Goal: Task Accomplishment & Management: Complete application form

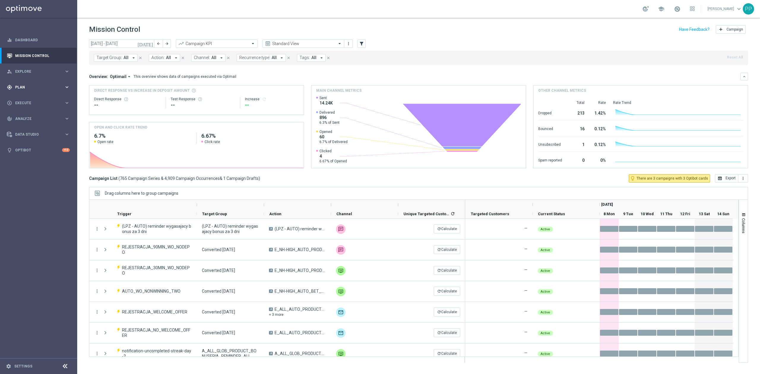
click at [43, 92] on div "gps_fixed Plan keyboard_arrow_right" at bounding box center [38, 87] width 77 height 16
click at [41, 100] on link "Target Groups" at bounding box center [38, 99] width 46 height 5
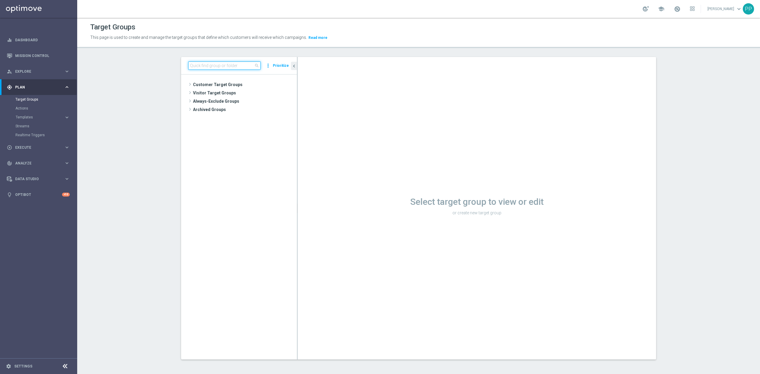
click at [197, 68] on input at bounding box center [224, 65] width 72 height 8
paste input "REA_ALL_TARGET_DEPO_CC EL MS 100% do 300 PLN_080925"
type input "REA_ALL_TARGET_DEPO_CC EL MS 100% do 300 PLN_080925"
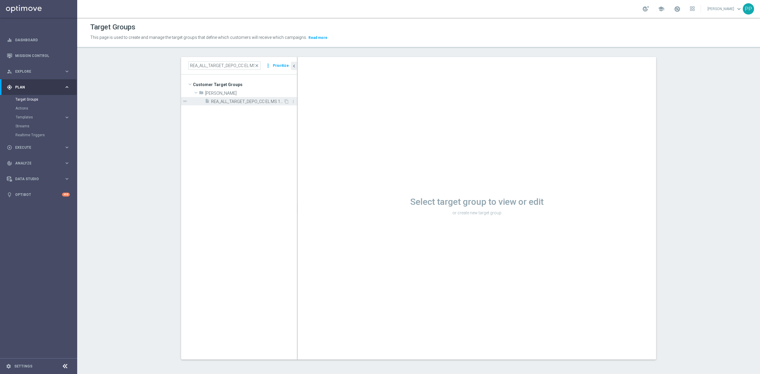
click at [245, 100] on span "REA_ALL_TARGET_DEPO_CC EL MS 100% do 300 PLN_080925" at bounding box center [247, 101] width 72 height 5
click at [251, 105] on div "insert_drive_file REA_ALL_TARGET_DEPO_CC EL MS 100% do 300 PLN_080925" at bounding box center [244, 101] width 79 height 8
click at [251, 103] on span "REA_ALL_TARGET_DEPO_CC EL MS 100% do 300 PLN_080925" at bounding box center [247, 101] width 72 height 5
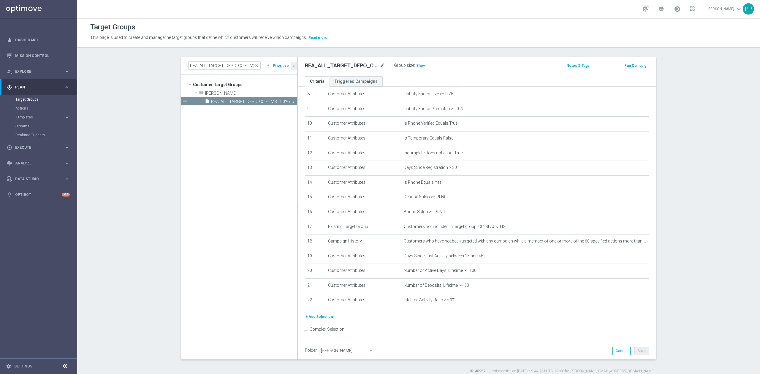
scroll to position [132, 0]
click at [417, 66] on span "Show" at bounding box center [421, 66] width 10 height 4
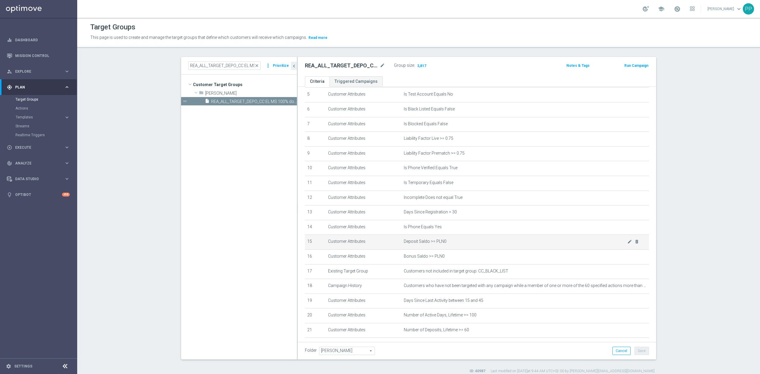
scroll to position [119, 0]
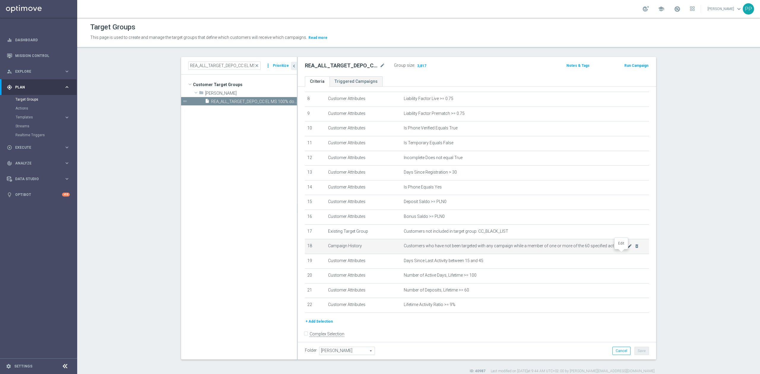
click at [628, 249] on icon "mode_edit" at bounding box center [630, 246] width 5 height 5
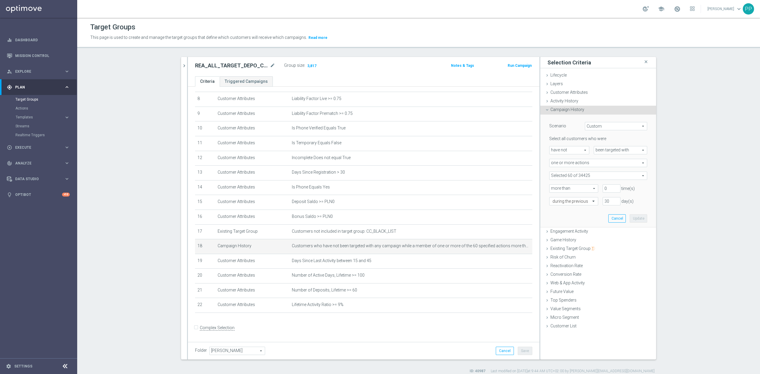
click at [594, 174] on span at bounding box center [598, 176] width 97 height 8
click at [592, 174] on input "search" at bounding box center [599, 176] width 98 height 8
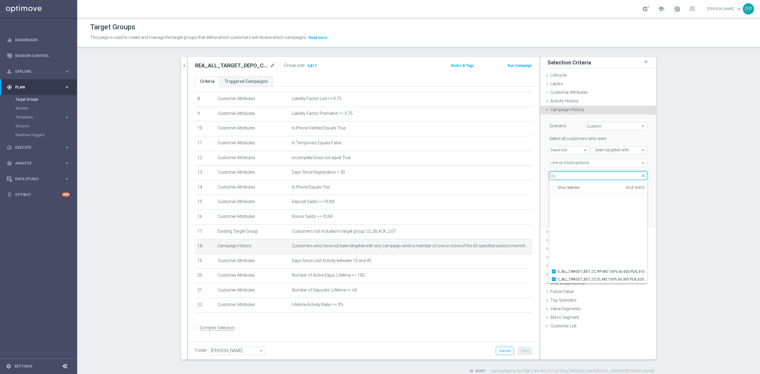
scroll to position [18353, 0]
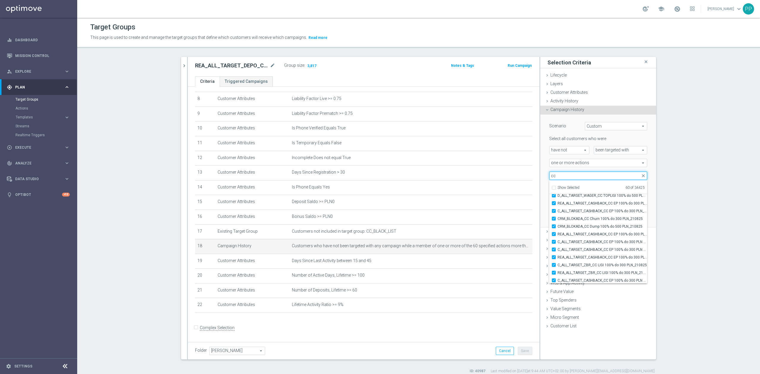
type input "cc"
click at [541, 192] on div "Scenario Custom Custom arrow_drop_down search Select all customers who were hav…" at bounding box center [599, 171] width 116 height 113
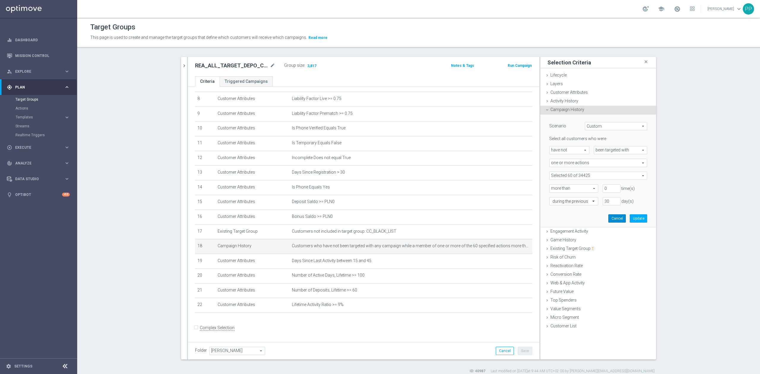
click at [614, 219] on button "Cancel" at bounding box center [618, 218] width 18 height 8
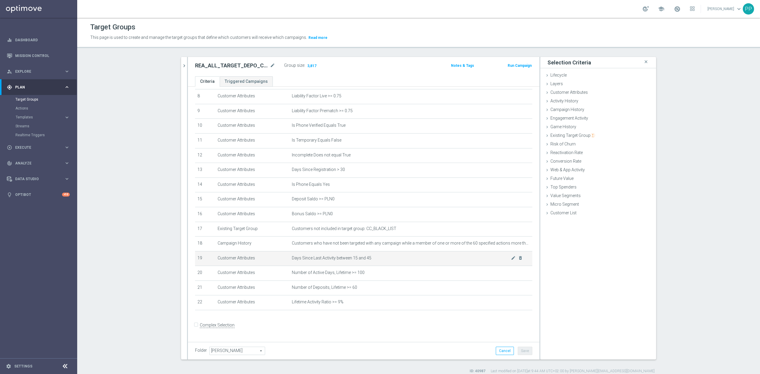
scroll to position [125, 0]
click at [270, 66] on icon "mode_edit" at bounding box center [272, 65] width 5 height 7
click at [173, 78] on div "REA_ALL_TARGET_DEPO_CC EL MS 100% do 300 PLN_080925 close more_vert Prioritize …" at bounding box center [418, 215] width 499 height 317
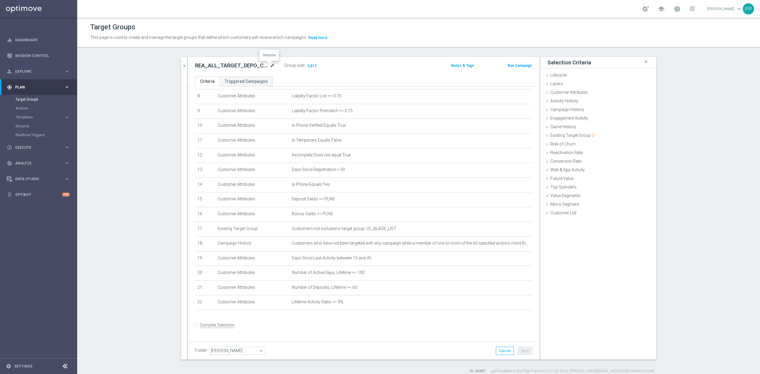
click at [270, 67] on icon "mode_edit" at bounding box center [272, 65] width 5 height 7
click at [258, 54] on div "Target Groups This page is used to create and manage the target groups that def…" at bounding box center [418, 196] width 683 height 356
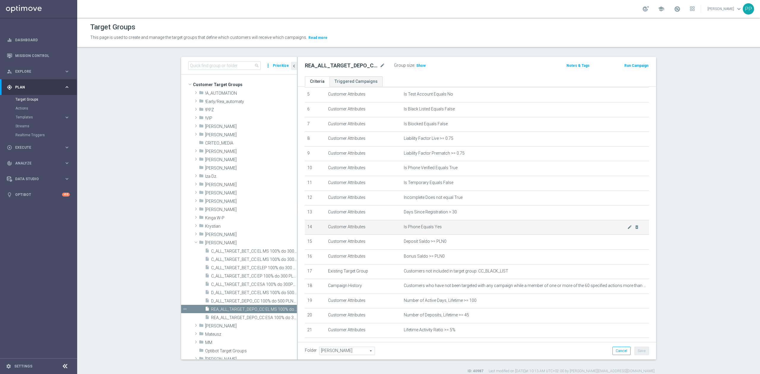
scroll to position [132, 0]
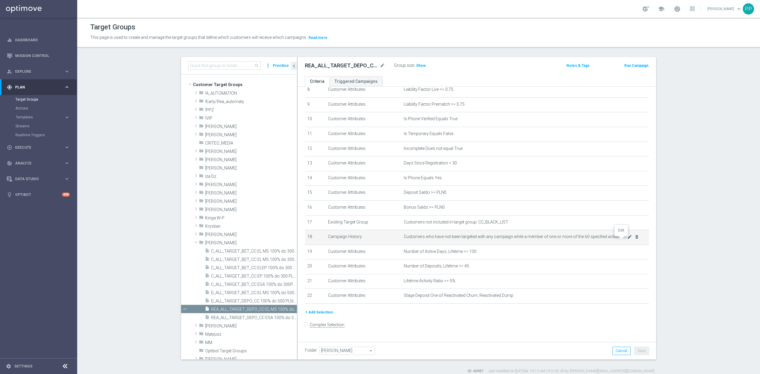
click at [628, 239] on icon "mode_edit" at bounding box center [630, 237] width 5 height 5
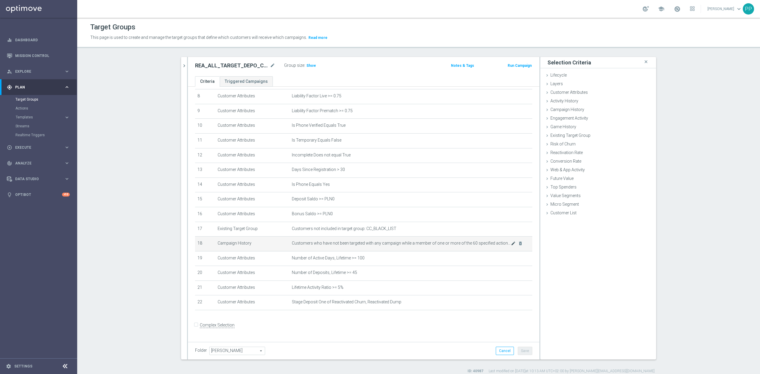
scroll to position [125, 0]
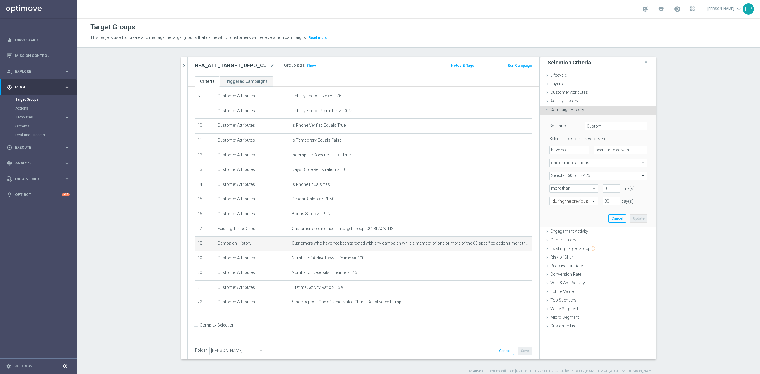
click at [602, 176] on span at bounding box center [598, 176] width 97 height 8
click at [597, 177] on input "search" at bounding box center [599, 176] width 98 height 8
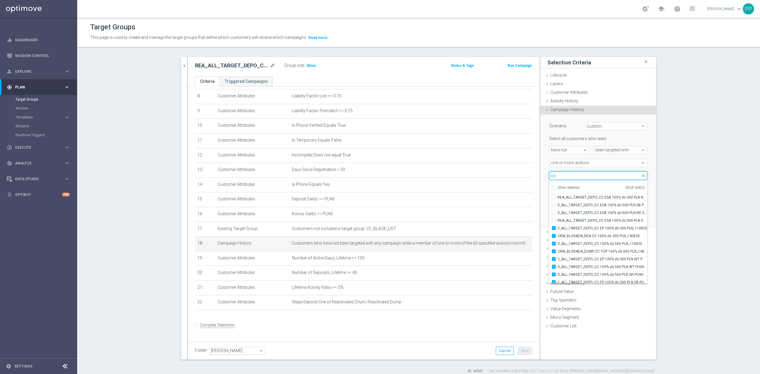
scroll to position [18202, 0]
type input "cc"
drag, startPoint x: 544, startPoint y: 212, endPoint x: 551, endPoint y: 210, distance: 7.3
click at [545, 211] on div "Scenario Custom Custom arrow_drop_down search Select all customers who were hav…" at bounding box center [598, 171] width 107 height 113
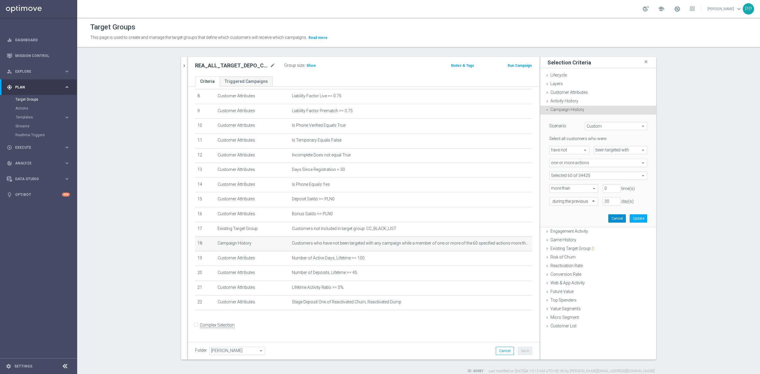
click at [610, 219] on button "Cancel" at bounding box center [618, 218] width 18 height 8
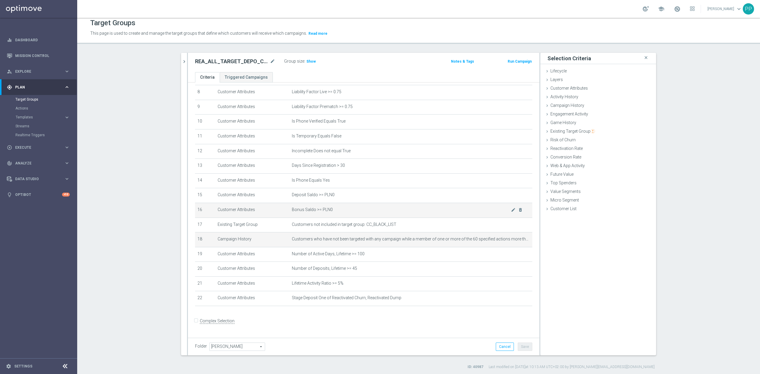
scroll to position [5, 0]
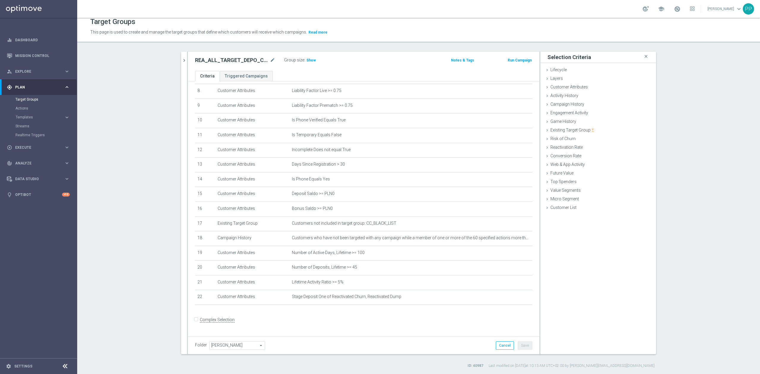
click at [405, 323] on form "Complex Selection Invalid Expression" at bounding box center [363, 326] width 337 height 22
click at [310, 61] on span "Show" at bounding box center [312, 60] width 10 height 4
click at [35, 141] on div "play_circle_outline Execute keyboard_arrow_right" at bounding box center [38, 148] width 77 height 16
drag, startPoint x: 454, startPoint y: 51, endPoint x: 501, endPoint y: 17, distance: 57.8
click at [454, 50] on div "Target Groups This page is used to create and manage the target groups that def…" at bounding box center [418, 196] width 683 height 356
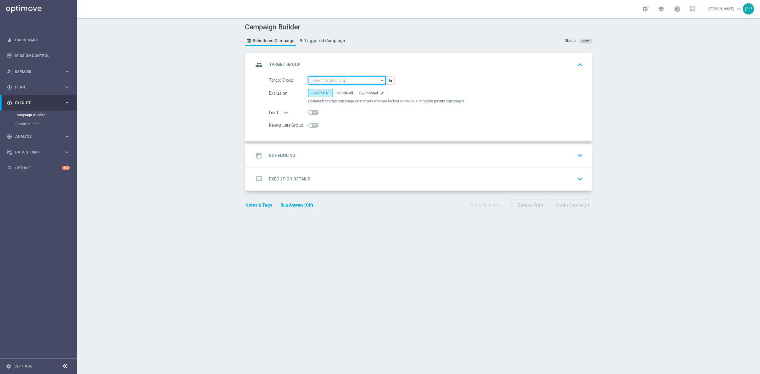
click at [320, 81] on input at bounding box center [347, 80] width 78 height 8
paste input "REA_ALL_TARGET_DEPO_CC EL MS 100% do 300 PLN_080925"
click at [328, 93] on div "REA_ALL_TARGET_DEPO_CC EL MS 100% do 300 PLN_080925" at bounding box center [347, 91] width 72 height 11
type input "REA_ALL_TARGET_DEPO_CC EL MS 100% do 300 PLN_080925"
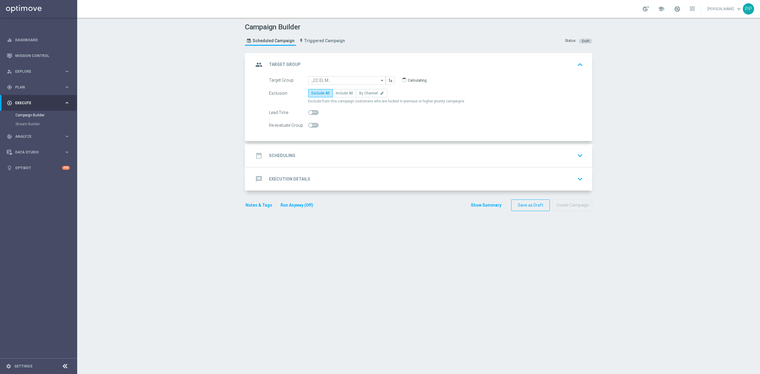
scroll to position [0, 0]
click at [344, 94] on span "Include All" at bounding box center [344, 93] width 17 height 4
click at [340, 94] on input "Include All" at bounding box center [338, 94] width 4 height 4
radio input "true"
click at [364, 93] on span "By Channel" at bounding box center [368, 93] width 19 height 4
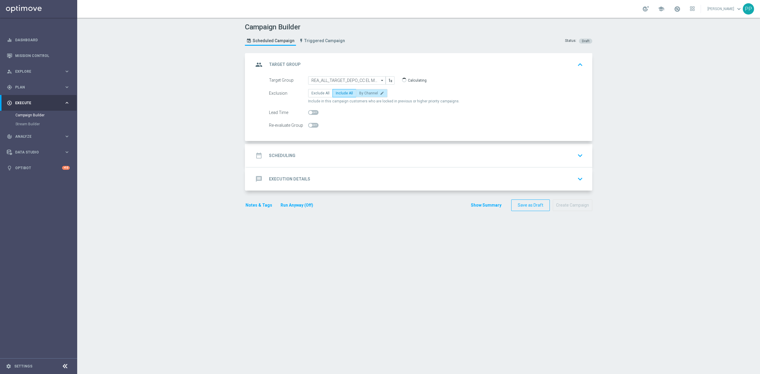
click at [363, 93] on input "By Channel edit" at bounding box center [361, 94] width 4 height 4
radio input "true"
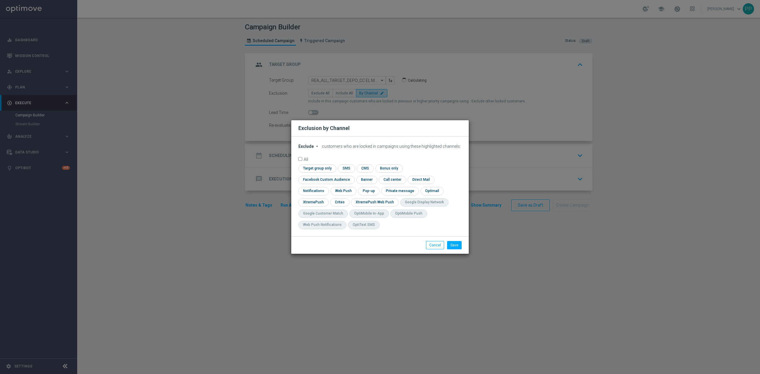
click at [311, 149] on span "Exclude" at bounding box center [306, 146] width 15 height 5
click at [0, 0] on span "Include" at bounding box center [0, 0] width 0 height 0
click at [352, 176] on input "checkbox" at bounding box center [326, 180] width 54 height 8
checkbox input "true"
click at [342, 203] on input "checkbox" at bounding box center [339, 202] width 18 height 8
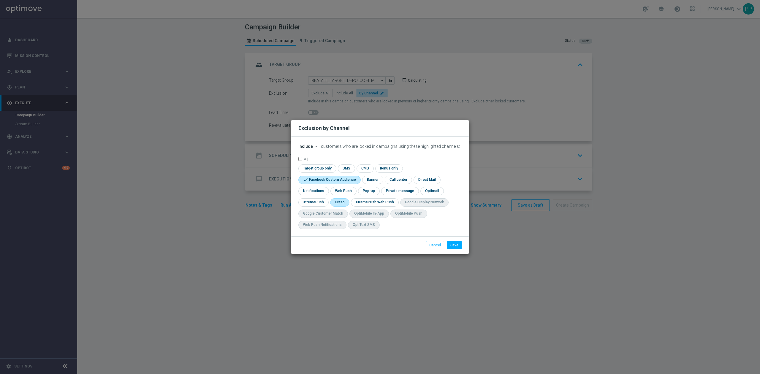
checkbox input "true"
click at [452, 250] on div "Save Cancel" at bounding box center [380, 245] width 178 height 18
drag, startPoint x: 454, startPoint y: 249, endPoint x: 437, endPoint y: 214, distance: 38.8
click at [454, 248] on button "Save" at bounding box center [454, 245] width 15 height 8
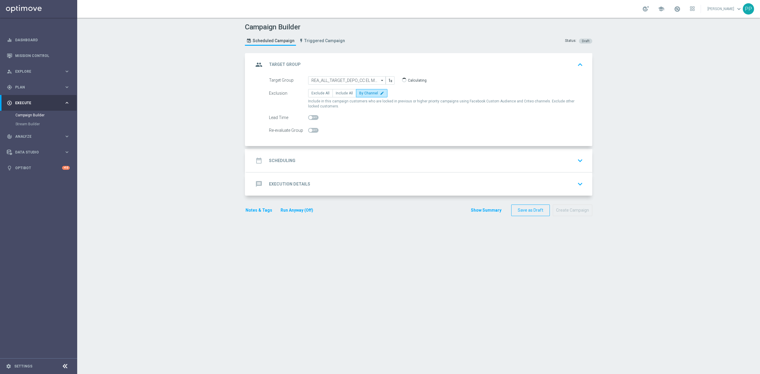
click at [358, 161] on div "date_range Scheduling keyboard_arrow_down" at bounding box center [420, 160] width 332 height 11
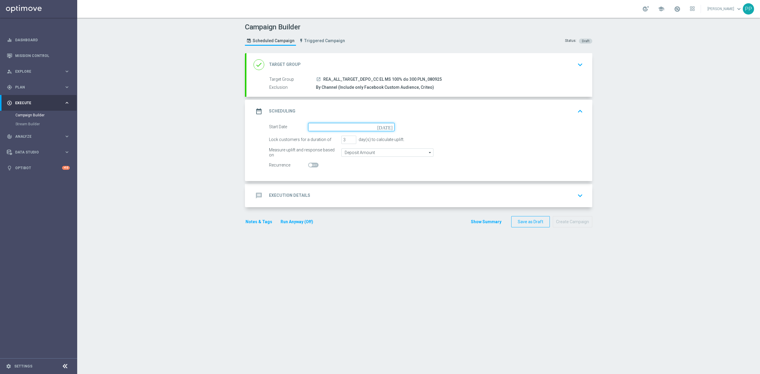
click at [331, 129] on input at bounding box center [351, 127] width 86 height 8
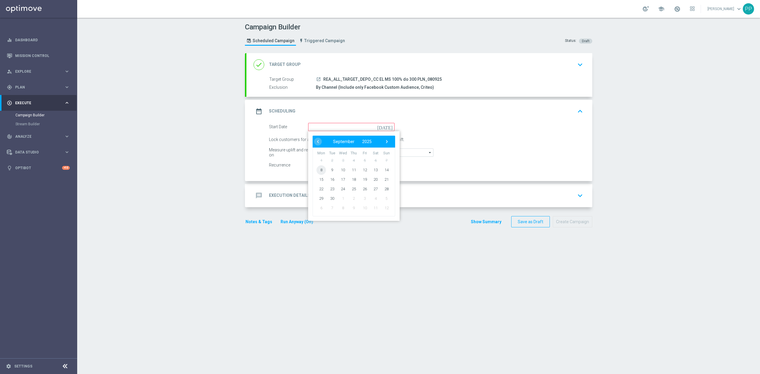
click at [317, 169] on span "8" at bounding box center [322, 170] width 10 height 10
type input "08 Sep 2025"
drag, startPoint x: 339, startPoint y: 139, endPoint x: 334, endPoint y: 138, distance: 5.1
click at [334, 138] on div "Lock customers for a duration of 3 day(s) to calculate uplift." at bounding box center [426, 140] width 323 height 8
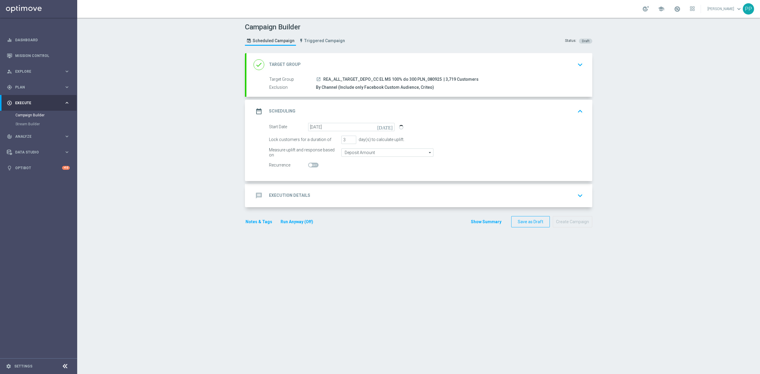
click at [226, 131] on div "Campaign Builder Scheduled Campaign Triggered Campaign Status: Draft done Targe…" at bounding box center [418, 196] width 683 height 356
click at [682, 166] on div "Campaign Builder Scheduled Campaign Triggered Campaign Status: Draft done Targe…" at bounding box center [418, 196] width 683 height 356
click at [325, 62] on div "done Target Group keyboard_arrow_down" at bounding box center [420, 64] width 332 height 11
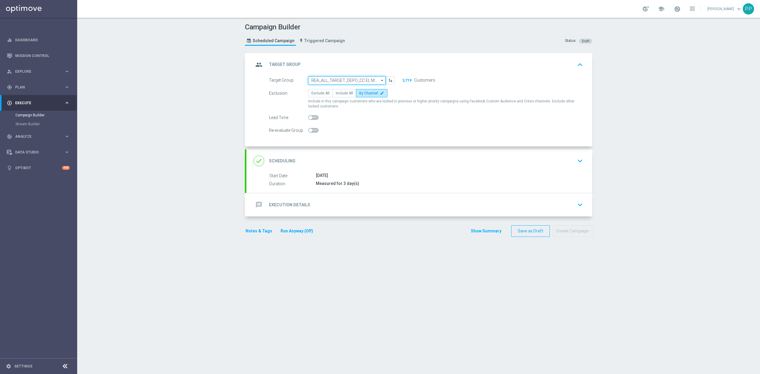
click at [339, 79] on input "REA_ALL_TARGET_DEPO_CC EL MS 100% do 300 PLN_080925" at bounding box center [347, 80] width 78 height 8
paste input "REA_ALL_TARGET_DEPO_CC EL MS 100% do 300 PLN_080925"
type input "REA_ALL_TARGET_DEPO_CC EL MS 100% do 300 PLN_080925"
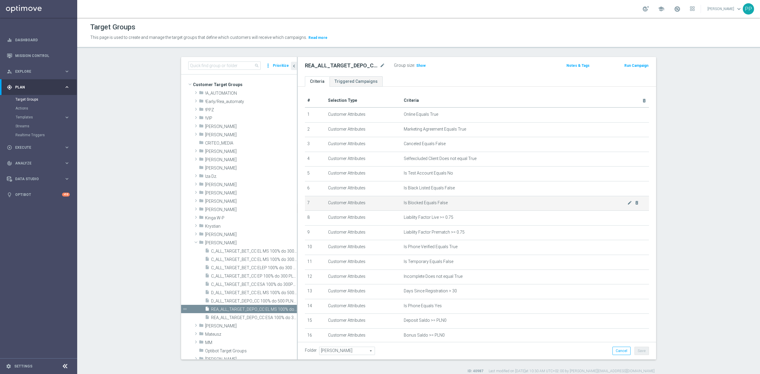
scroll to position [117, 0]
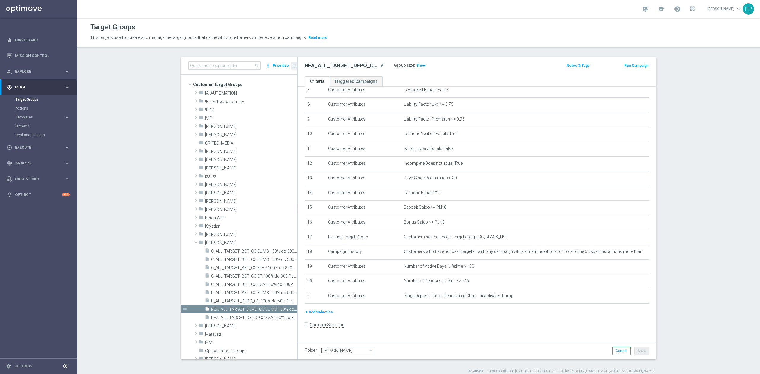
click at [421, 63] on h3 "Show" at bounding box center [421, 65] width 11 height 7
click at [628, 269] on icon "mode_edit" at bounding box center [630, 266] width 5 height 5
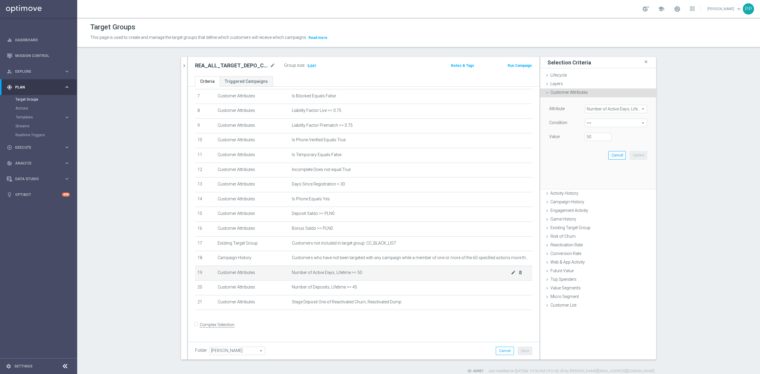
scroll to position [111, 0]
drag, startPoint x: 598, startPoint y: 137, endPoint x: 549, endPoint y: 139, distance: 48.5
click at [549, 139] on div "Value 50" at bounding box center [598, 138] width 107 height 10
type input "40"
click at [632, 157] on button "Update" at bounding box center [639, 155] width 18 height 8
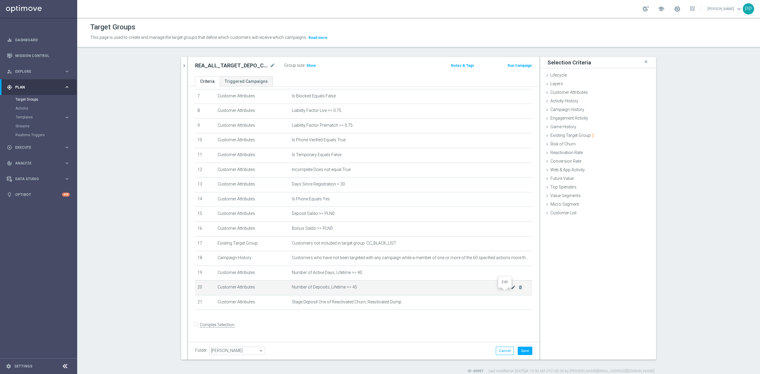
click at [511, 290] on icon "mode_edit" at bounding box center [513, 287] width 5 height 5
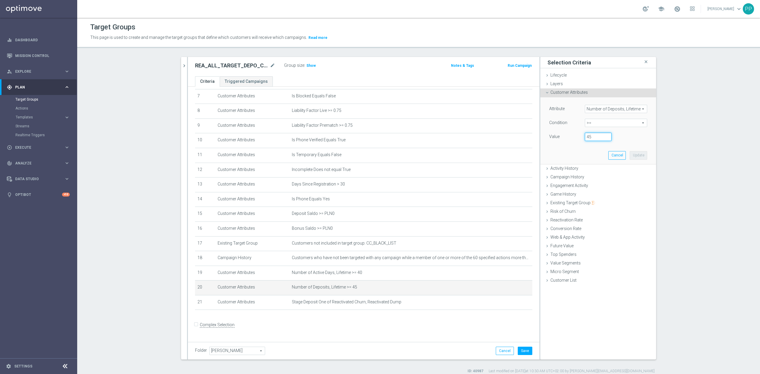
drag, startPoint x: 590, startPoint y: 138, endPoint x: 565, endPoint y: 140, distance: 25.3
click at [565, 140] on div "Value 45" at bounding box center [598, 138] width 107 height 10
type input "40"
click at [636, 158] on button "Update" at bounding box center [639, 155] width 18 height 8
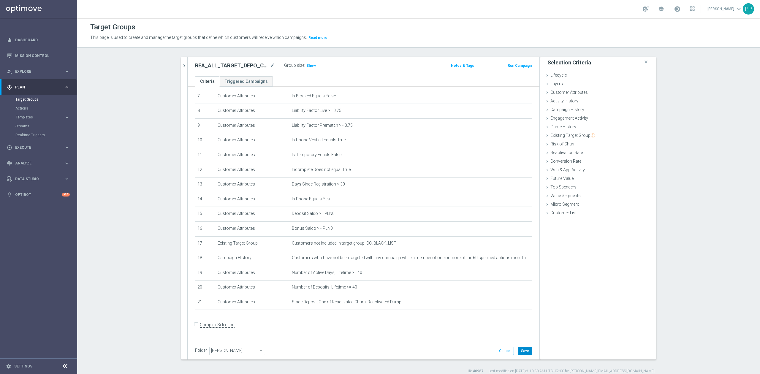
click at [518, 353] on button "Save" at bounding box center [525, 351] width 15 height 8
click at [307, 65] on span "Show" at bounding box center [312, 66] width 10 height 4
click at [152, 201] on section "search more_vert Prioritize Customer Target Groups library_add create_new_folder" at bounding box center [418, 215] width 683 height 317
click at [511, 275] on icon "mode_edit" at bounding box center [513, 272] width 5 height 5
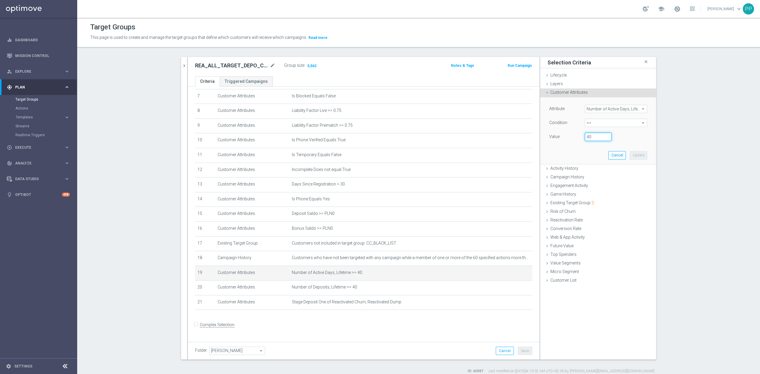
drag, startPoint x: 592, startPoint y: 134, endPoint x: 576, endPoint y: 139, distance: 16.7
click at [576, 139] on div "Value 40" at bounding box center [598, 138] width 107 height 10
click at [271, 67] on icon "mode_edit" at bounding box center [272, 65] width 5 height 7
click at [511, 261] on icon "mode_edit" at bounding box center [513, 258] width 5 height 5
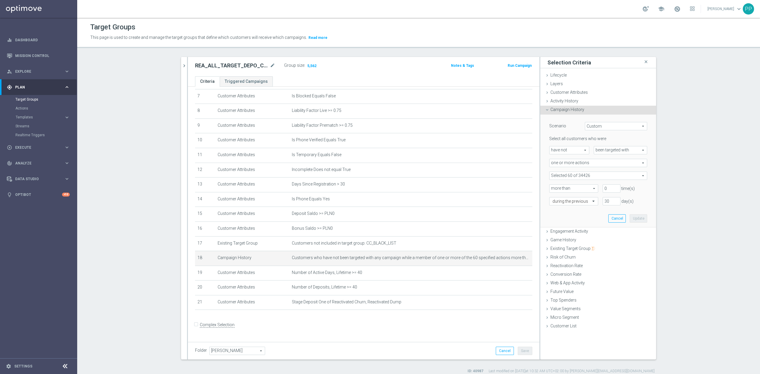
click at [571, 176] on span at bounding box center [598, 176] width 97 height 8
click at [571, 176] on input "search" at bounding box center [599, 176] width 98 height 8
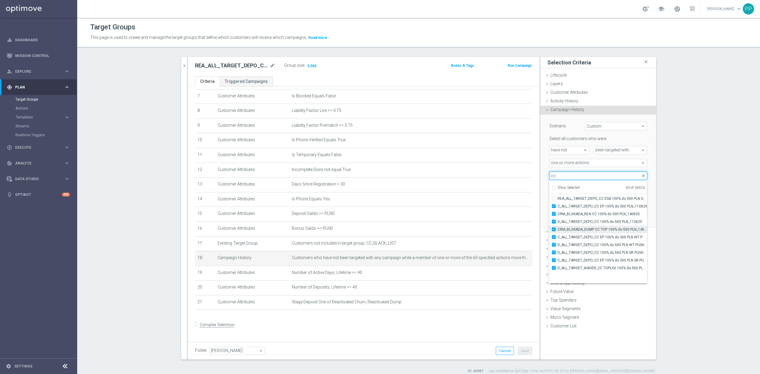
scroll to position [18203, 0]
type input "cc"
click at [162, 239] on section "search more_vert Prioritize Customer Target Groups library_add create_new_folder" at bounding box center [418, 215] width 683 height 317
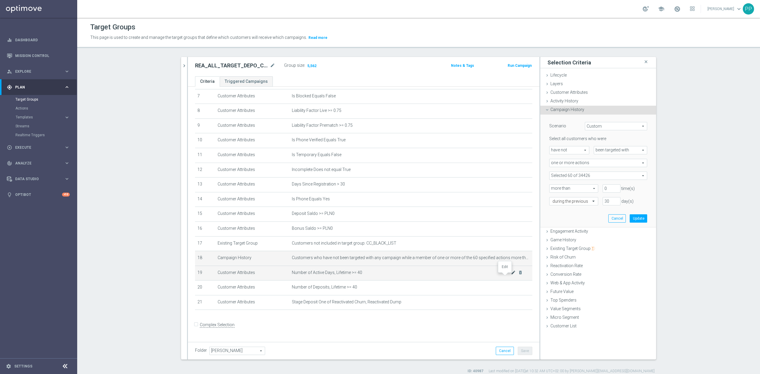
click at [511, 275] on icon "mode_edit" at bounding box center [513, 272] width 5 height 5
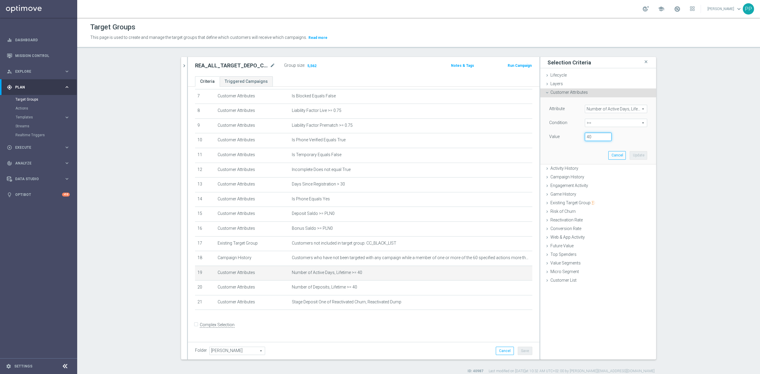
drag, startPoint x: 590, startPoint y: 138, endPoint x: 576, endPoint y: 138, distance: 13.4
click at [577, 138] on div "Value 40" at bounding box center [598, 138] width 107 height 10
type input "30"
click at [641, 157] on button "Update" at bounding box center [639, 155] width 18 height 8
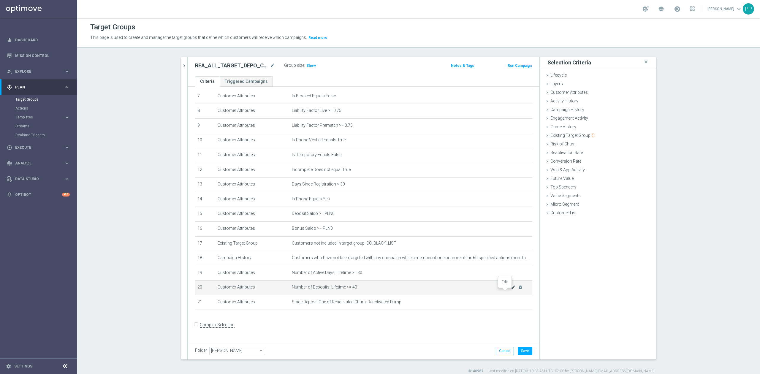
click at [511, 290] on icon "mode_edit" at bounding box center [513, 287] width 5 height 5
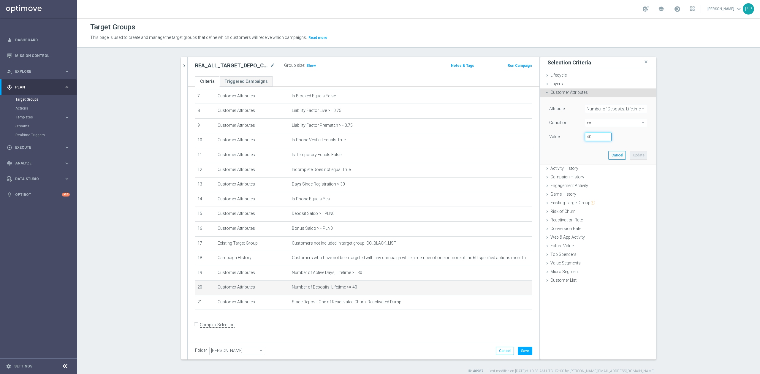
drag, startPoint x: 588, startPoint y: 139, endPoint x: 567, endPoint y: 142, distance: 21.6
click at [567, 142] on div "Value 40" at bounding box center [598, 138] width 107 height 10
type input "30"
click at [633, 154] on button "Update" at bounding box center [639, 155] width 18 height 8
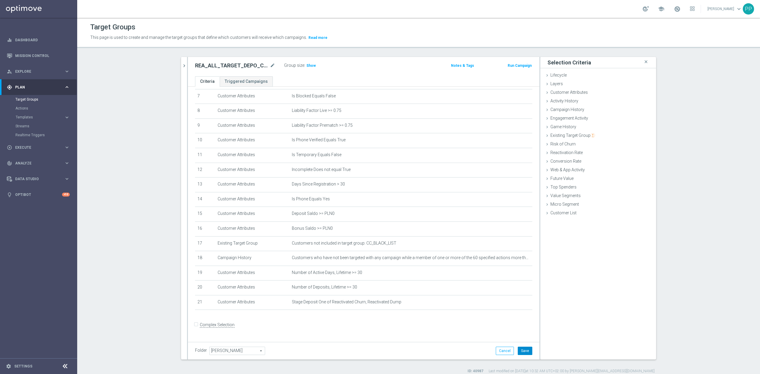
click at [521, 351] on button "Save" at bounding box center [525, 351] width 15 height 8
click at [308, 64] on span "Show" at bounding box center [312, 66] width 10 height 4
click at [270, 67] on icon "mode_edit" at bounding box center [272, 65] width 5 height 7
drag, startPoint x: 276, startPoint y: 55, endPoint x: 350, endPoint y: 32, distance: 77.1
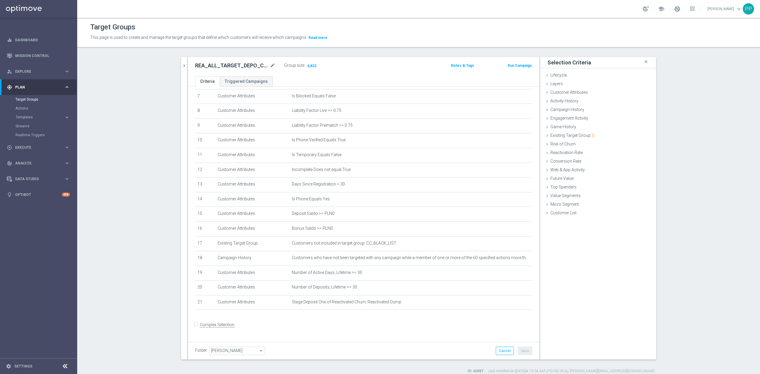
click at [278, 55] on div "Target Groups This page is used to create and manage the target groups that def…" at bounding box center [418, 196] width 683 height 356
click at [511, 275] on icon "mode_edit" at bounding box center [513, 272] width 5 height 5
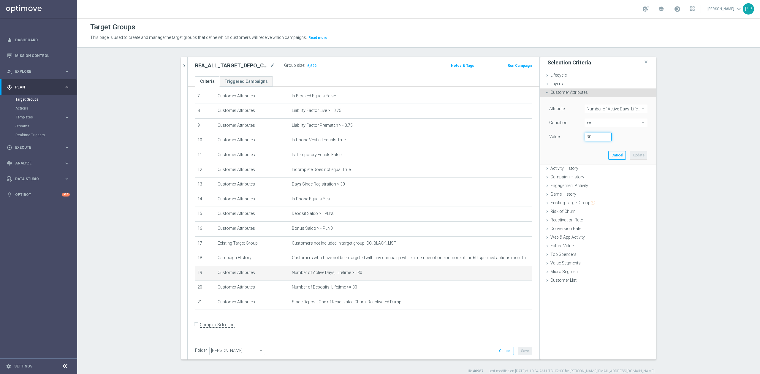
drag, startPoint x: 591, startPoint y: 137, endPoint x: 564, endPoint y: 137, distance: 26.4
click at [564, 137] on div "Value 30" at bounding box center [598, 138] width 107 height 10
type input "4"
type input "35"
click at [633, 155] on button "Update" at bounding box center [639, 155] width 18 height 8
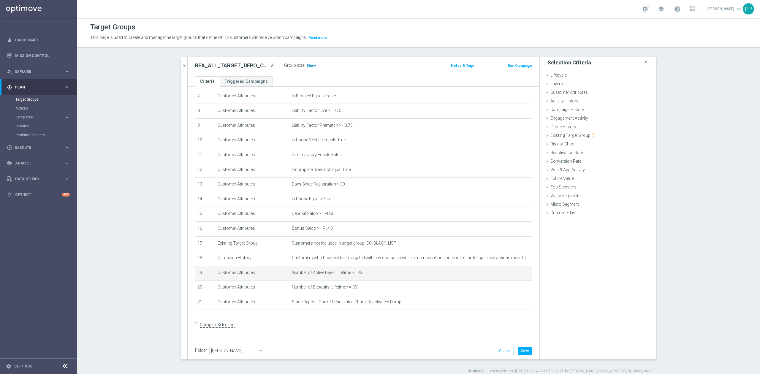
click at [311, 67] on span "Show" at bounding box center [312, 66] width 10 height 4
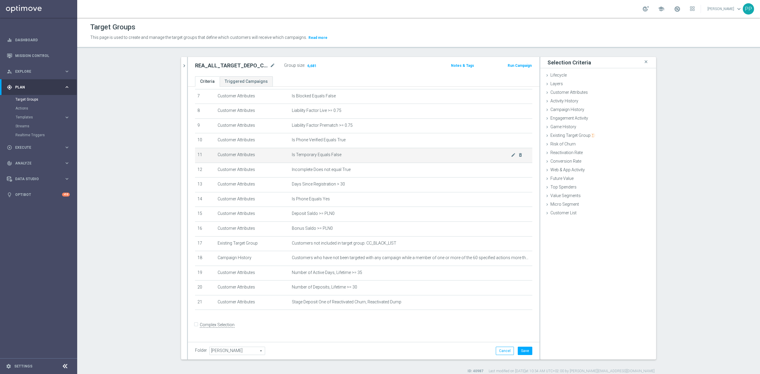
drag, startPoint x: 334, startPoint y: 129, endPoint x: 334, endPoint y: 160, distance: 31.2
drag, startPoint x: 334, startPoint y: 160, endPoint x: 144, endPoint y: 201, distance: 195.2
click at [144, 201] on section "search more_vert Prioritize Customer Target Groups library_add create_new_folder" at bounding box center [418, 215] width 683 height 317
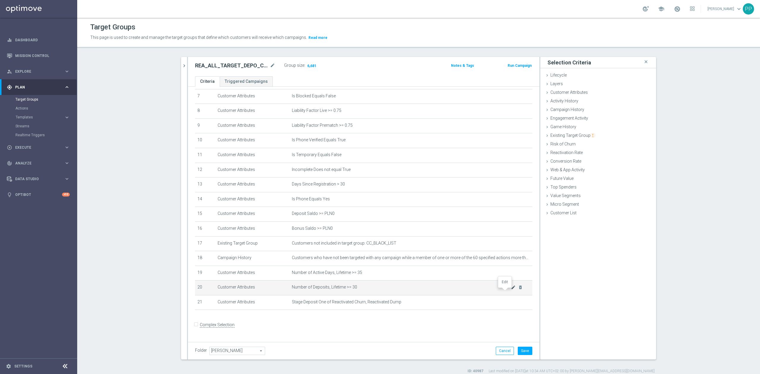
click at [511, 290] on icon "mode_edit" at bounding box center [513, 287] width 5 height 5
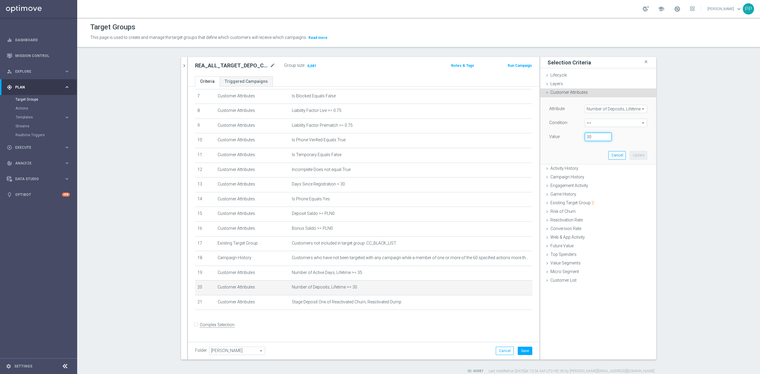
drag, startPoint x: 592, startPoint y: 137, endPoint x: 564, endPoint y: 139, distance: 28.6
click at [564, 139] on div "Value 30" at bounding box center [598, 138] width 107 height 10
type input "35"
click at [634, 153] on button "Update" at bounding box center [639, 155] width 18 height 8
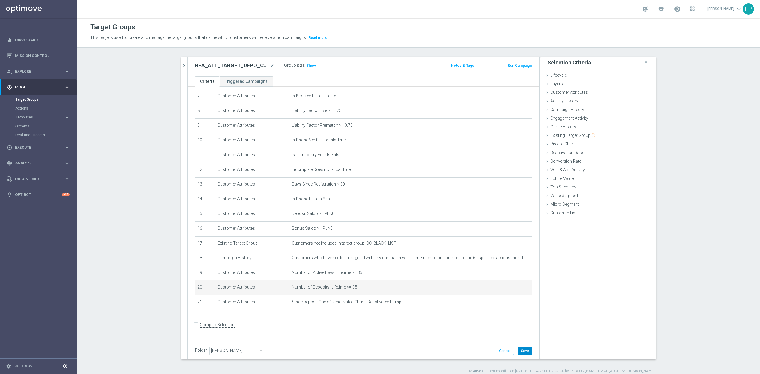
click at [527, 353] on button "Save" at bounding box center [525, 351] width 15 height 8
click at [309, 64] on span "Show" at bounding box center [312, 66] width 10 height 4
click at [270, 64] on icon "mode_edit" at bounding box center [272, 65] width 5 height 7
click at [341, 58] on div "REA_ALL_TARGET_DEPO_CC EL MS 100% do 300 PLN_080925 Group size : 6,118 Notes & …" at bounding box center [364, 66] width 352 height 19
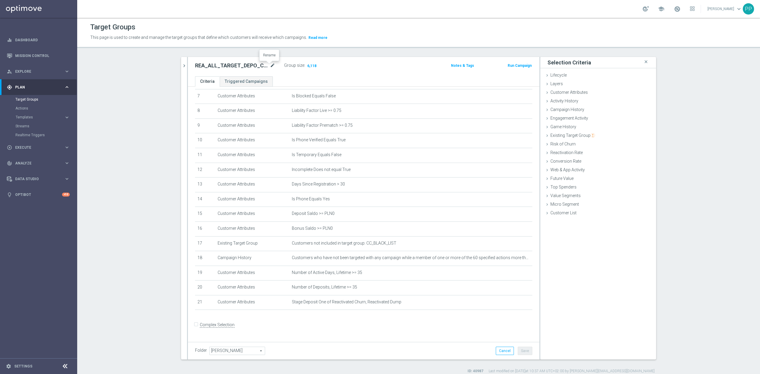
click at [270, 67] on icon "mode_edit" at bounding box center [272, 65] width 5 height 7
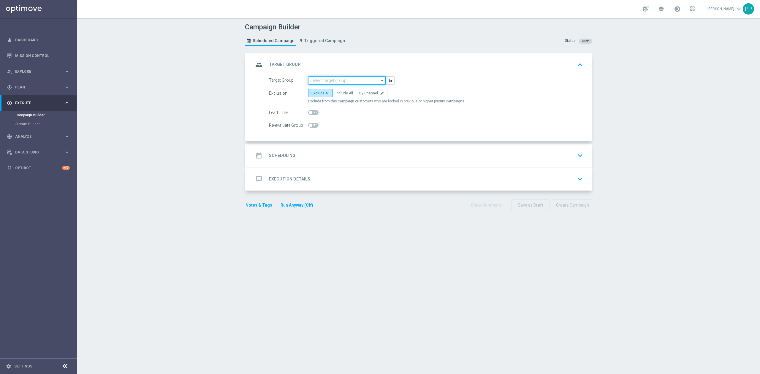
drag, startPoint x: 333, startPoint y: 82, endPoint x: 333, endPoint y: 79, distance: 3.6
click at [333, 82] on input at bounding box center [347, 80] width 78 height 8
paste input "REA_ALL_TARGET_DEPO_CC EL MS 100% do 300 PLN_080925"
click at [333, 89] on div "REA_ALL_TARGET_DEPO_CC EL MS 100% do 300 PLN_080925" at bounding box center [347, 92] width 71 height 11
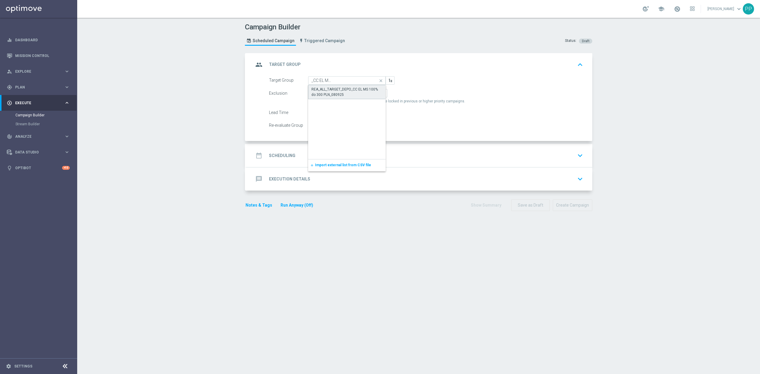
type input "REA_ALL_TARGET_DEPO_CC EL MS 100% do 300 PLN_080925"
click at [362, 92] on span "By Channel" at bounding box center [368, 93] width 19 height 4
click at [362, 92] on input "By Channel edit" at bounding box center [361, 94] width 4 height 4
radio input "true"
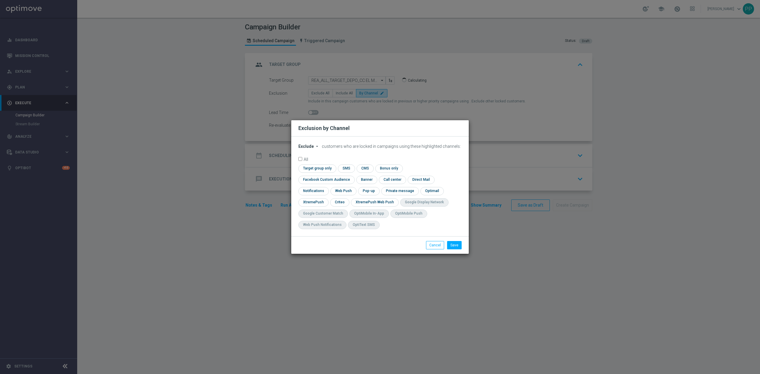
click at [309, 149] on span "Exclude" at bounding box center [306, 146] width 15 height 5
click at [0, 0] on span "Include" at bounding box center [0, 0] width 0 height 0
click at [352, 176] on input "checkbox" at bounding box center [326, 180] width 54 height 8
checkbox input "true"
click at [344, 203] on input "checkbox" at bounding box center [339, 202] width 18 height 8
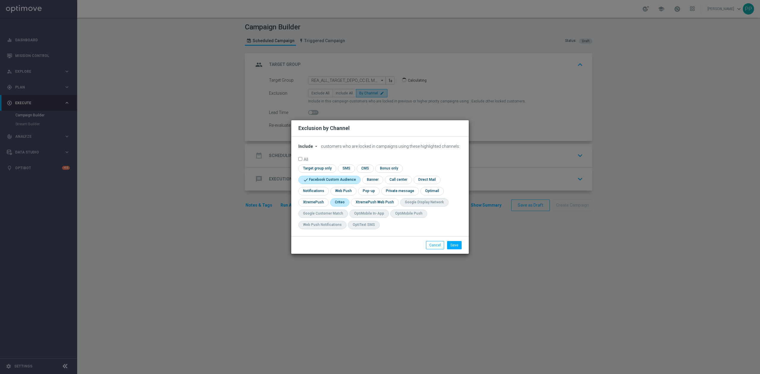
checkbox input "true"
click at [456, 245] on button "Save" at bounding box center [454, 245] width 15 height 8
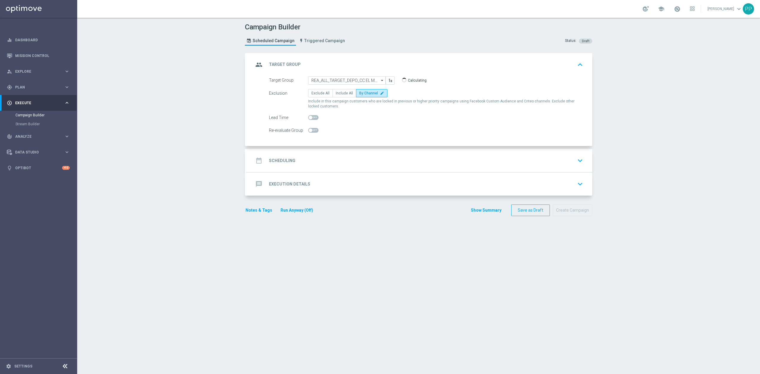
click at [339, 153] on div "date_range Scheduling keyboard_arrow_down" at bounding box center [420, 160] width 346 height 23
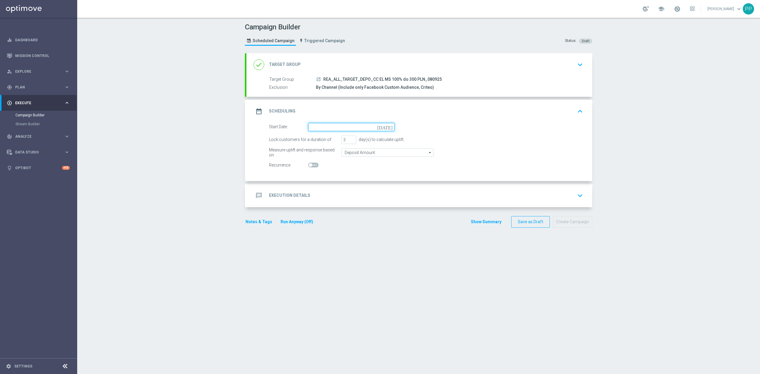
click at [327, 125] on input at bounding box center [351, 127] width 86 height 8
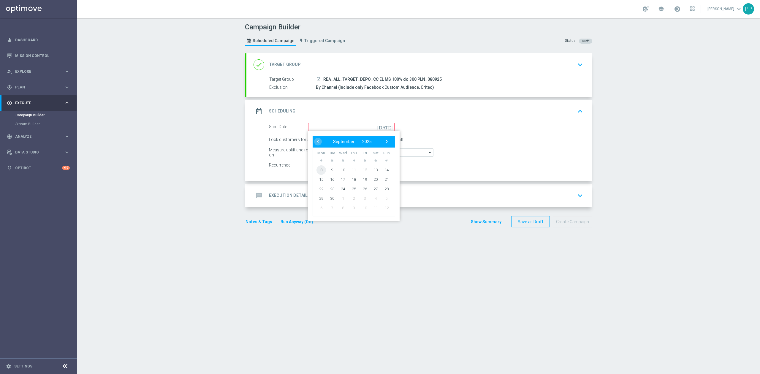
click at [321, 173] on span "8" at bounding box center [322, 170] width 10 height 10
type input "[DATE]"
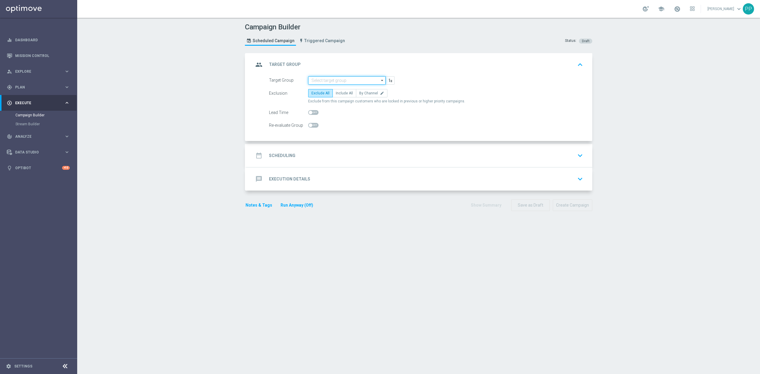
click at [335, 81] on input at bounding box center [347, 80] width 78 height 8
paste input "Mail, PW"
type input "Mail, PW"
drag, startPoint x: 334, startPoint y: 79, endPoint x: 296, endPoint y: 80, distance: 37.8
click at [296, 80] on div "Target Group Mail, PW close Show Selected 0 of NaN add Import external list fro…" at bounding box center [332, 80] width 135 height 8
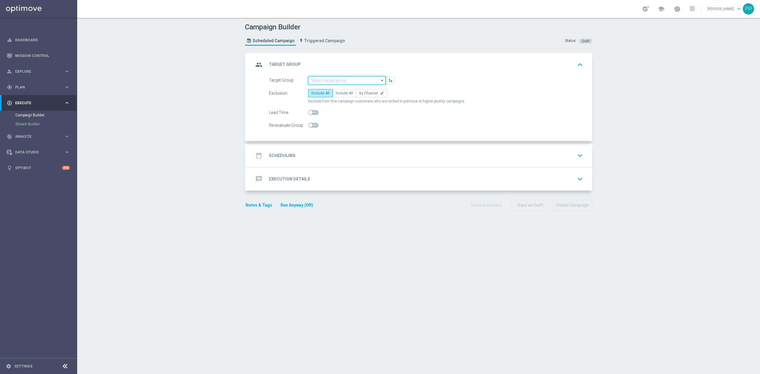
click at [320, 81] on input at bounding box center [347, 80] width 78 height 8
paste input "REA_ALL_TARGET_DEPO_CC EL MS 100% do 300 PLN_080925"
click at [322, 92] on div "REA_ALL_TARGET_DEPO_CC EL MS 100% do 300 PLN_080925" at bounding box center [347, 91] width 72 height 11
type input "REA_ALL_TARGET_DEPO_CC EL MS 100% do 300 PLN_080925"
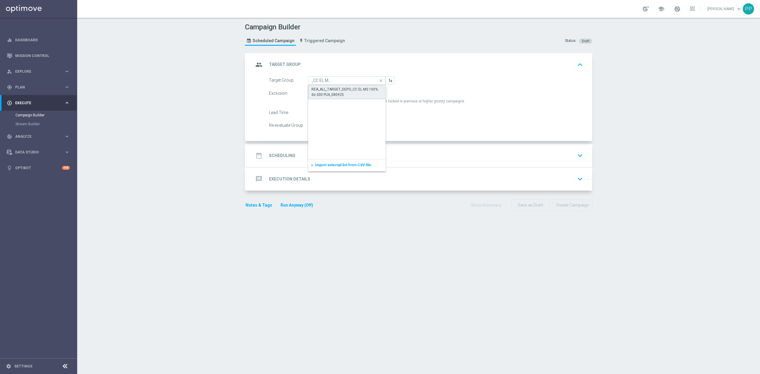
scroll to position [0, 0]
click at [371, 91] on span "By Channel" at bounding box center [368, 93] width 19 height 4
click at [363, 92] on input "By Channel edit" at bounding box center [361, 94] width 4 height 4
radio input "true"
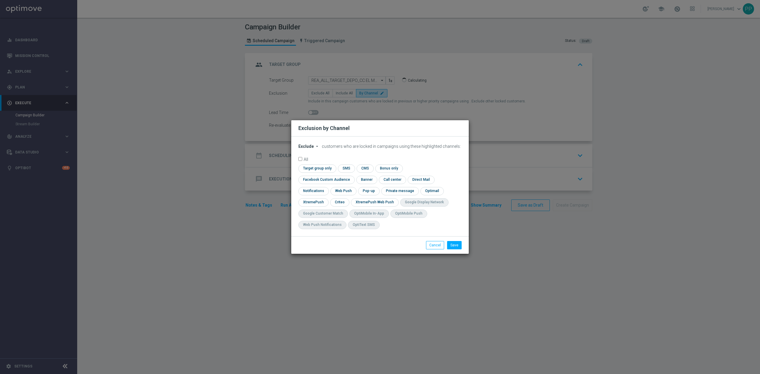
click at [308, 149] on span "Exclude" at bounding box center [306, 146] width 15 height 5
click at [309, 162] on div "Include" at bounding box center [310, 160] width 22 height 7
click at [352, 178] on input "checkbox" at bounding box center [326, 180] width 54 height 8
checkbox input "true"
drag, startPoint x: 340, startPoint y: 206, endPoint x: 415, endPoint y: 230, distance: 78.5
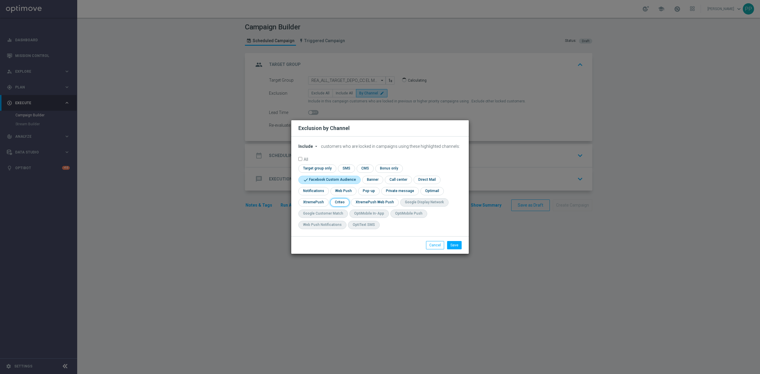
click at [340, 206] on input "checkbox" at bounding box center [339, 202] width 18 height 8
checkbox input "true"
click at [454, 249] on button "Save" at bounding box center [454, 245] width 15 height 8
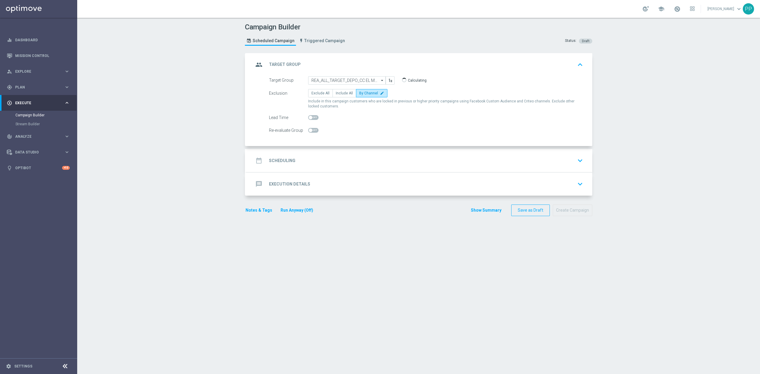
click at [381, 148] on accordion "group Target Group keyboard_arrow_up Target Group REA_ALL_TARGET_DEPO_CC EL MS …" at bounding box center [419, 124] width 348 height 143
click at [337, 157] on div "date_range Scheduling keyboard_arrow_down" at bounding box center [420, 160] width 332 height 11
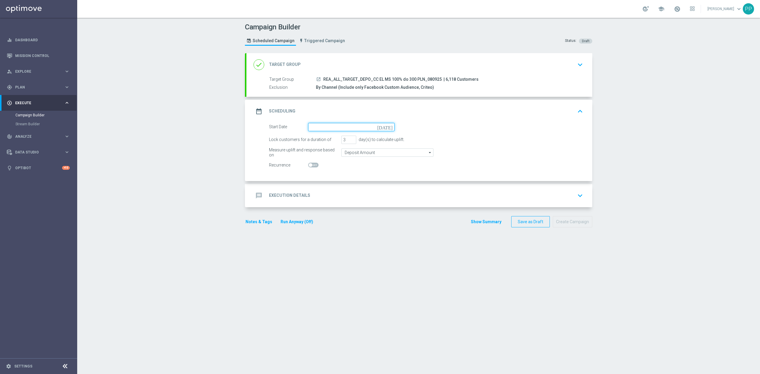
click at [326, 127] on input at bounding box center [351, 127] width 86 height 8
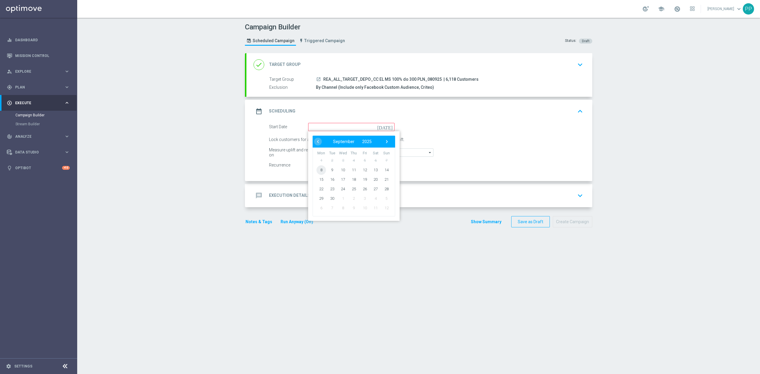
click at [318, 174] on span "8" at bounding box center [322, 170] width 10 height 10
type input "08 Sep 2025"
click at [377, 108] on div "date_range Scheduling keyboard_arrow_up" at bounding box center [420, 111] width 332 height 11
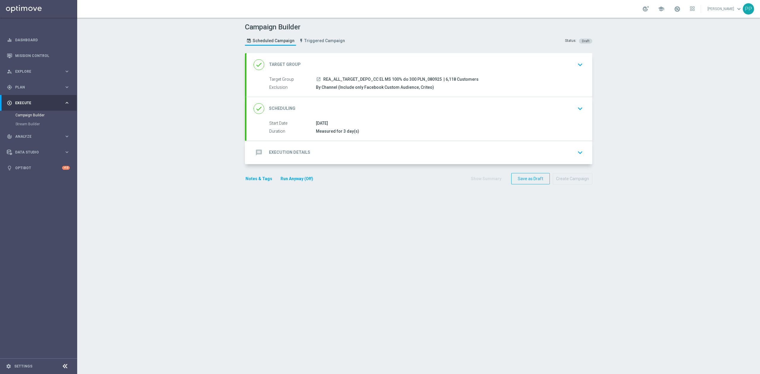
click at [372, 105] on div "done Scheduling keyboard_arrow_down" at bounding box center [420, 108] width 332 height 11
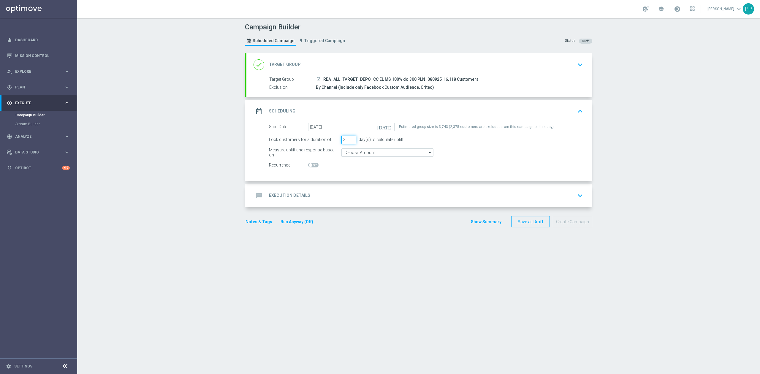
drag, startPoint x: 345, startPoint y: 141, endPoint x: 339, endPoint y: 141, distance: 5.9
click at [342, 141] on input "3" at bounding box center [349, 140] width 15 height 8
type input "2"
click at [371, 110] on div "date_range Scheduling keyboard_arrow_up" at bounding box center [420, 111] width 332 height 11
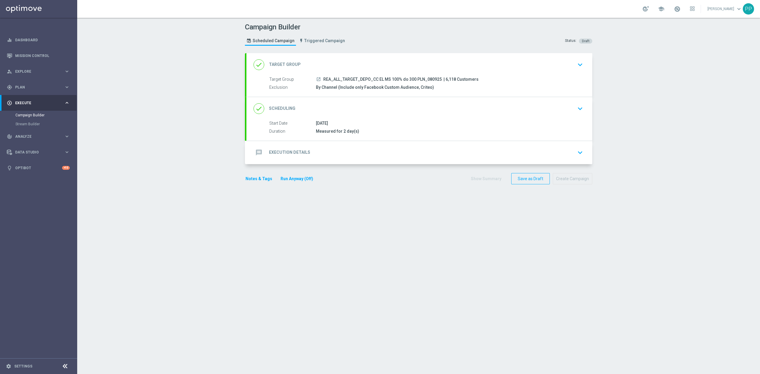
click at [383, 156] on div "message Execution Details keyboard_arrow_down" at bounding box center [420, 152] width 332 height 11
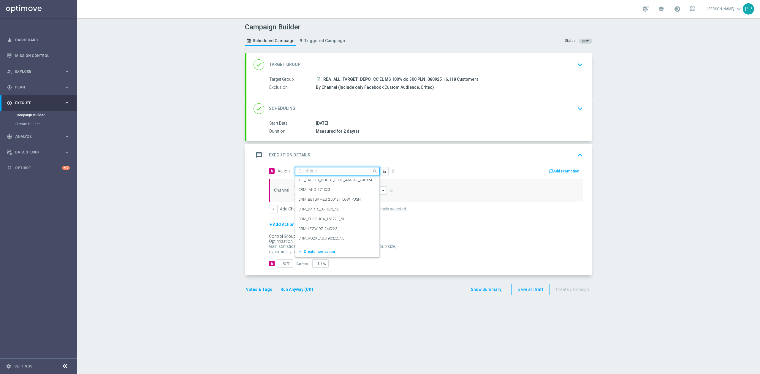
click at [332, 169] on div "Quick find" at bounding box center [337, 171] width 85 height 8
paste input "REA_ALL_TARGET_DEPO_CC EL MS 100% do 300 PLN_080925"
type input "REA_ALL_TARGET_DEPO_CC EL MS 100% do 300 PLN_080925"
click at [332, 179] on div "REA_ALL_TARGET_DEPO_CC EL MS 100% do 300 PLN_080925 edit" at bounding box center [338, 182] width 78 height 10
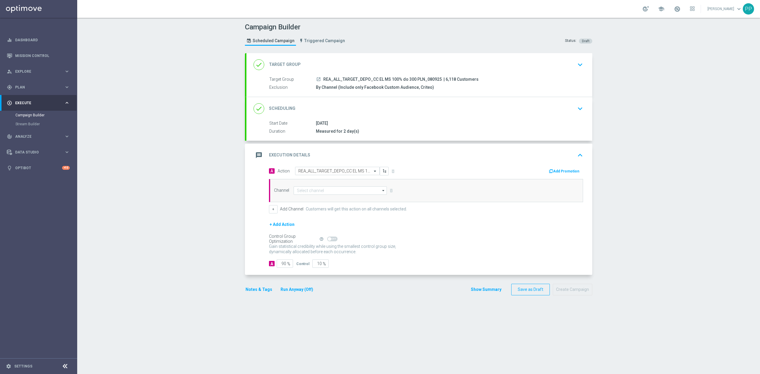
scroll to position [0, 0]
click at [333, 190] on input at bounding box center [340, 191] width 93 height 8
click at [317, 256] on div "Call center" at bounding box center [338, 253] width 88 height 8
type input "Call center"
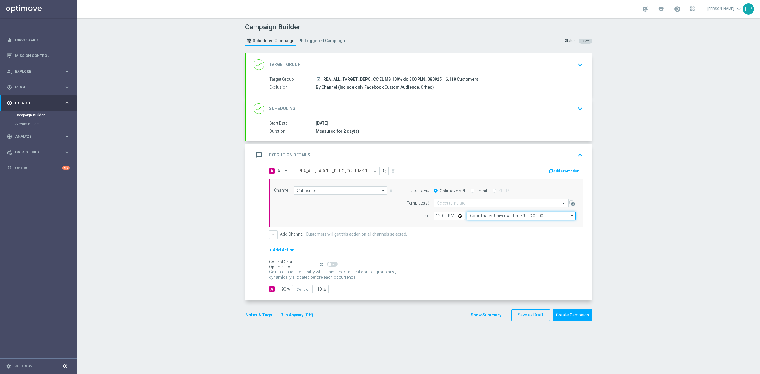
click at [482, 216] on input "Coordinated Universal Time (UTC 00:00)" at bounding box center [521, 216] width 109 height 8
click at [487, 225] on div "Central European Time (Warsaw) (UTC +02:00)" at bounding box center [518, 224] width 97 height 5
type input "Central European Time (Warsaw) (UTC +02:00)"
click at [458, 203] on input "text" at bounding box center [495, 203] width 116 height 5
click at [439, 239] on div "+ Add Channel Customers will get this action on all channels selected." at bounding box center [426, 235] width 314 height 8
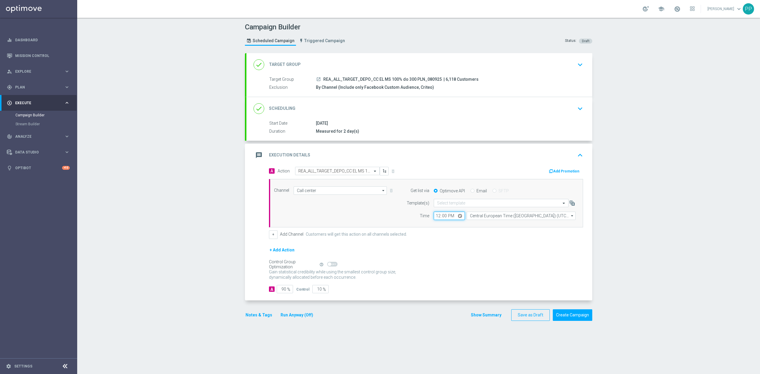
click at [434, 216] on input "12:00" at bounding box center [449, 216] width 31 height 8
type input "10:50"
click at [241, 224] on section "done Target Group keyboard_arrow_down Target Group launch REA_ALL_TARGET_DEPO_C…" at bounding box center [419, 210] width 356 height 315
click at [280, 291] on input "90" at bounding box center [285, 289] width 16 height 8
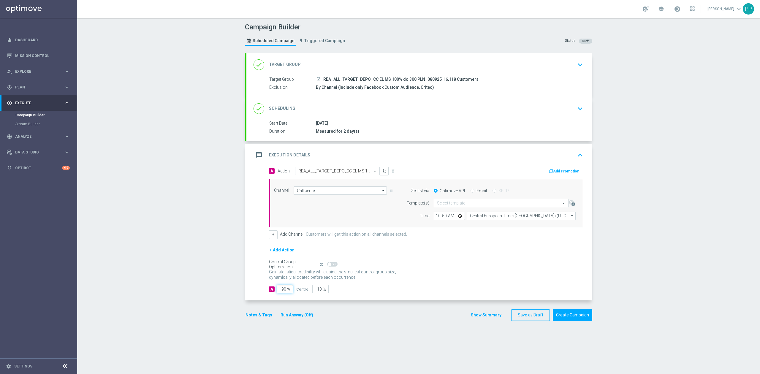
type input "9"
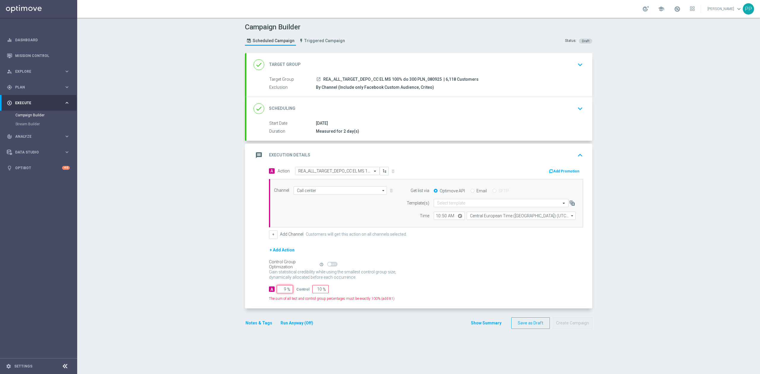
type input "91"
type input "95"
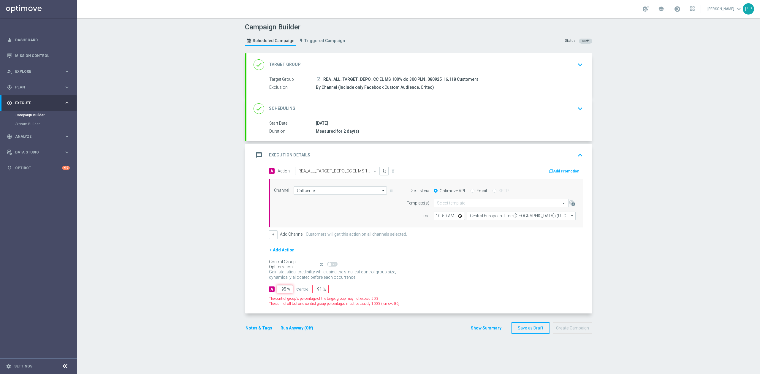
type input "5"
type input "95"
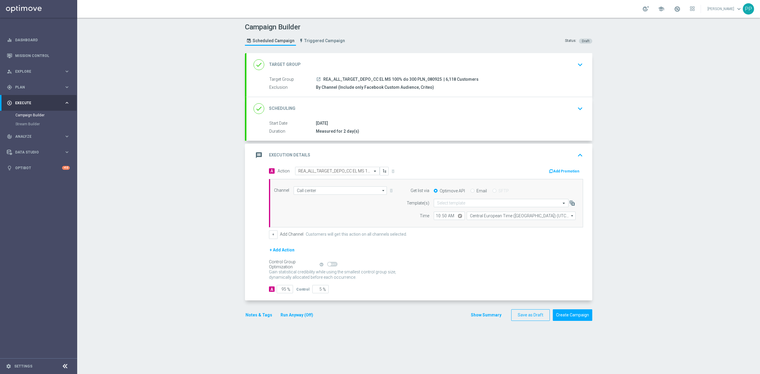
click at [228, 290] on div "Campaign Builder Scheduled Campaign Triggered Campaign Status: Draft done Targe…" at bounding box center [418, 196] width 683 height 356
click at [258, 316] on button "Notes & Tags" at bounding box center [259, 315] width 28 height 7
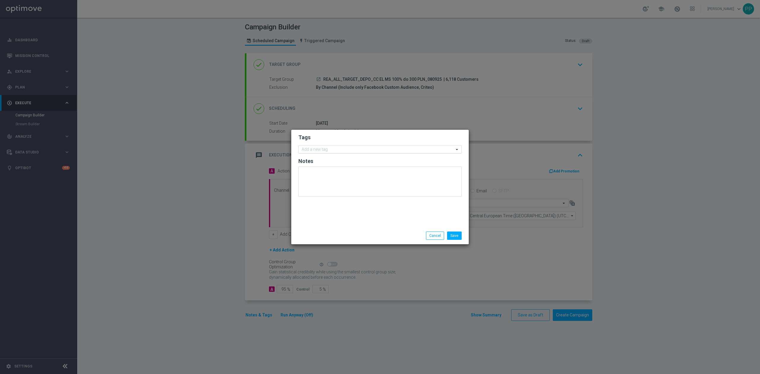
click at [362, 151] on input "text" at bounding box center [378, 149] width 152 height 5
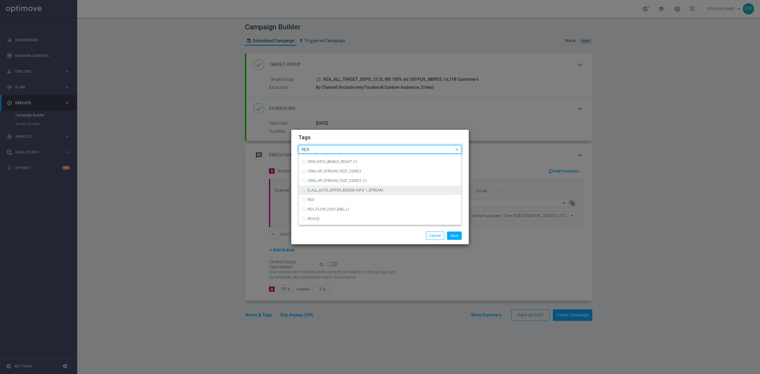
scroll to position [317, 0]
click at [358, 189] on div "REA" at bounding box center [380, 194] width 157 height 10
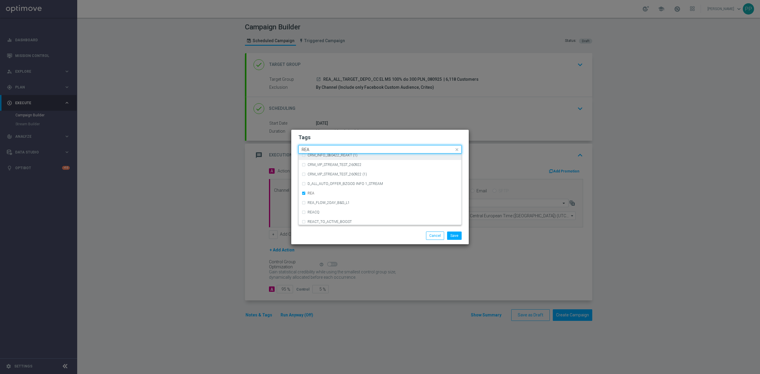
click at [364, 149] on input "REA" at bounding box center [378, 149] width 152 height 5
type input "R"
click at [361, 157] on div "ALL" at bounding box center [383, 159] width 151 height 4
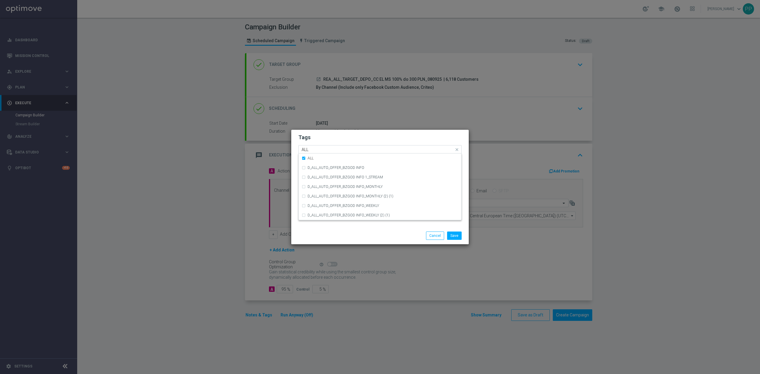
click at [360, 148] on input "ALL" at bounding box center [378, 149] width 152 height 5
type input "A"
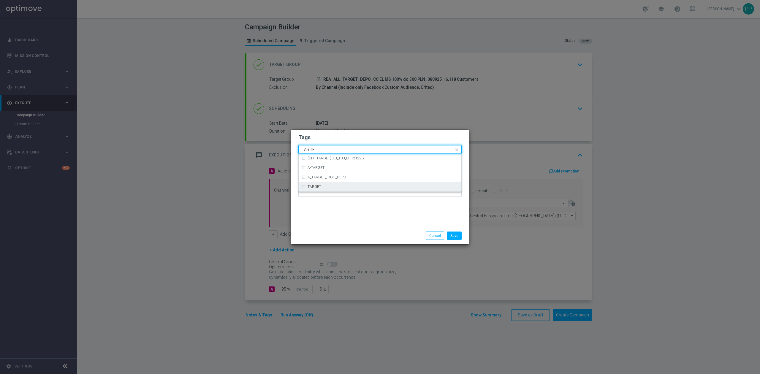
click at [328, 189] on div "TARGET" at bounding box center [380, 187] width 157 height 10
click at [332, 148] on input "TARGET" at bounding box center [378, 149] width 152 height 5
type input "T"
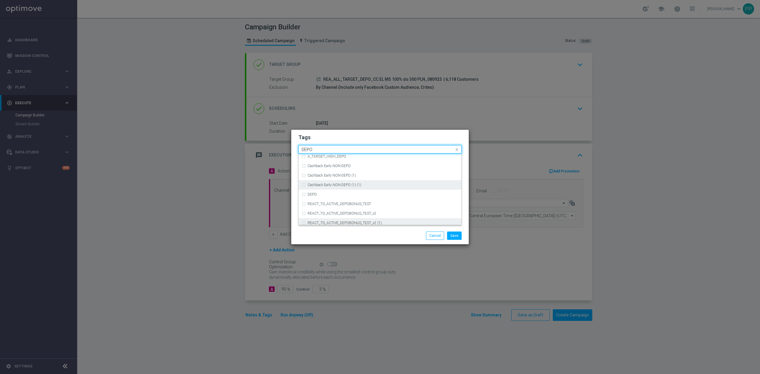
scroll to position [230, 0]
click at [329, 194] on div "DEPO" at bounding box center [383, 195] width 151 height 4
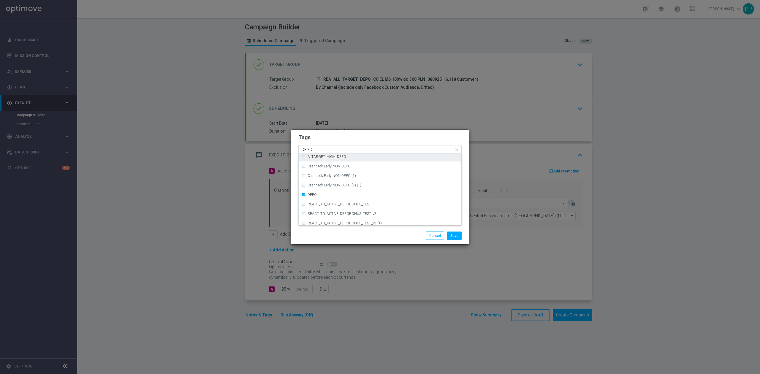
click at [325, 146] on div "Quick find × REA × ALL × TARGET × DEPO DEPO" at bounding box center [376, 149] width 155 height 7
type input "D"
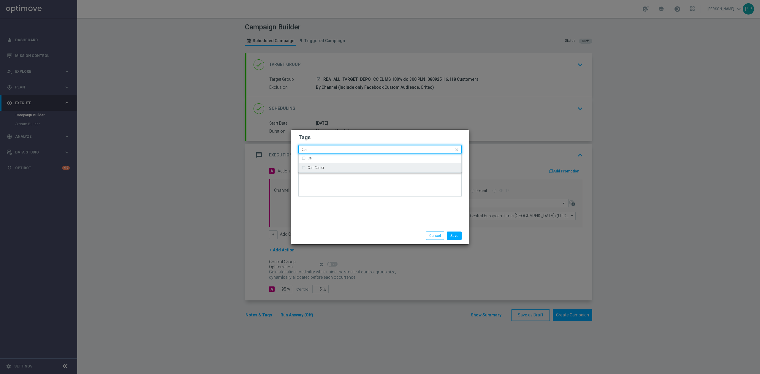
click at [326, 166] on div "Call Center" at bounding box center [383, 168] width 151 height 4
type input "Call"
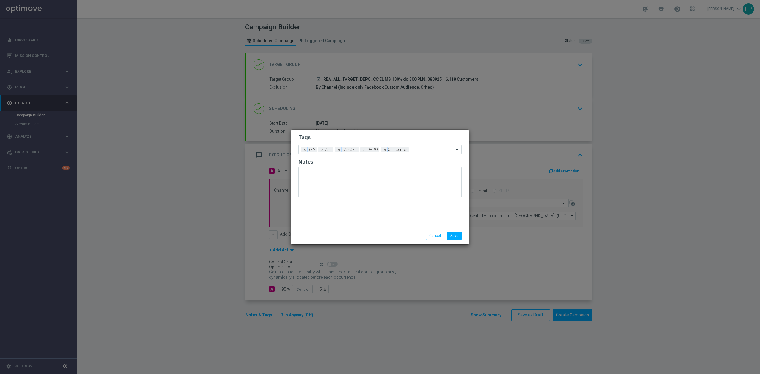
click at [332, 202] on div "Tags Add a new tag × REA × ALL × TARGET × DEPO × Call Center Notes" at bounding box center [380, 178] width 178 height 97
click at [457, 235] on button "Save" at bounding box center [454, 236] width 15 height 8
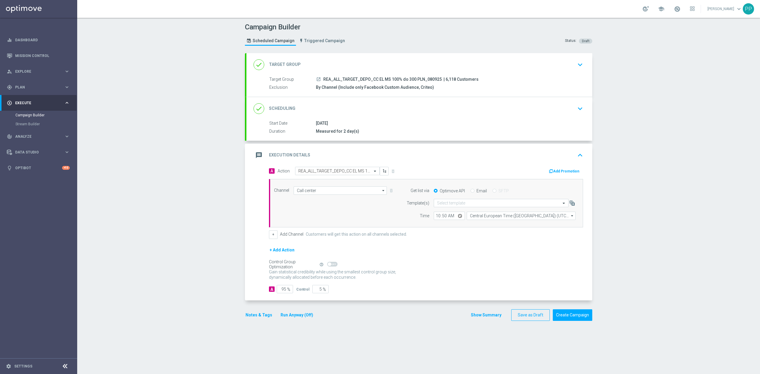
click at [409, 151] on div "message Execution Details keyboard_arrow_up" at bounding box center [420, 155] width 332 height 11
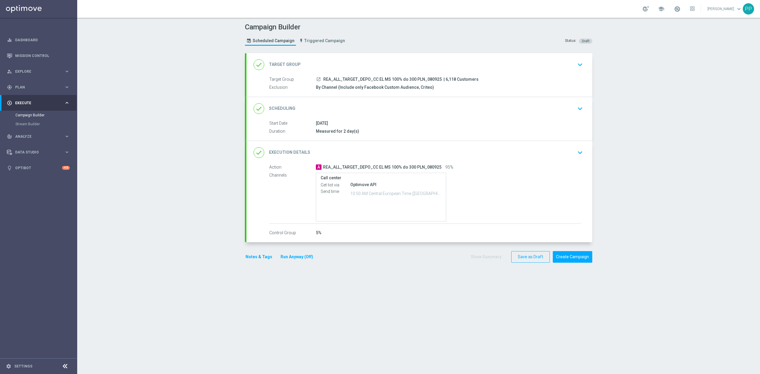
click at [399, 111] on div "done Scheduling keyboard_arrow_down" at bounding box center [420, 108] width 332 height 11
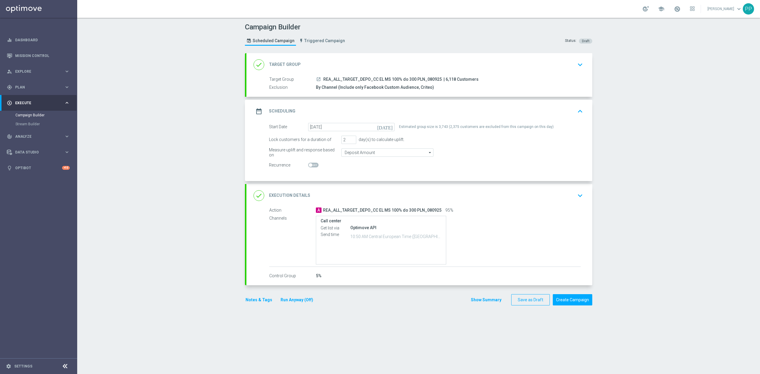
click at [254, 297] on button "Notes & Tags" at bounding box center [259, 299] width 28 height 7
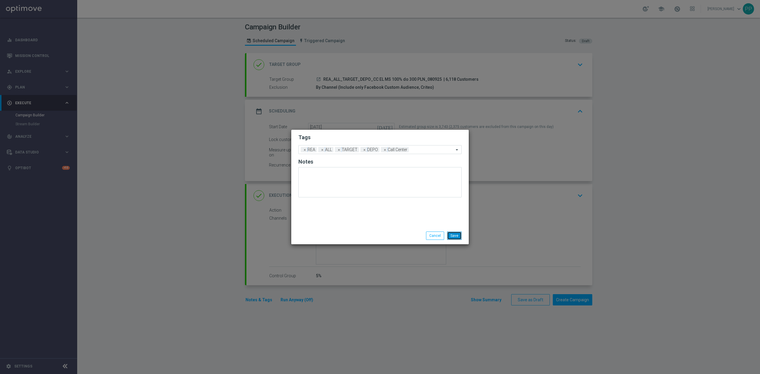
click at [457, 233] on button "Save" at bounding box center [454, 236] width 15 height 8
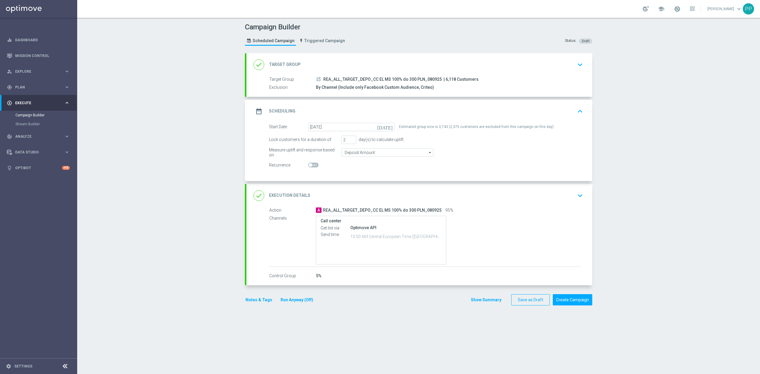
click at [708, 264] on div "Campaign Builder Scheduled Campaign Triggered Campaign Status: Draft done Targe…" at bounding box center [418, 196] width 683 height 356
click at [580, 303] on button "Create Campaign" at bounding box center [573, 300] width 40 height 12
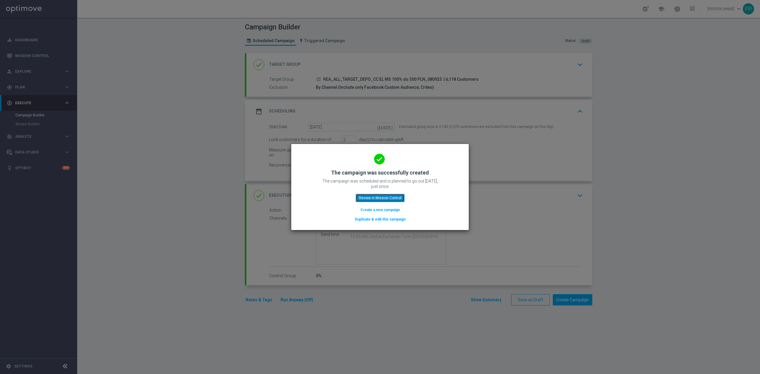
click at [397, 198] on button "Review in Mission Control" at bounding box center [380, 198] width 49 height 8
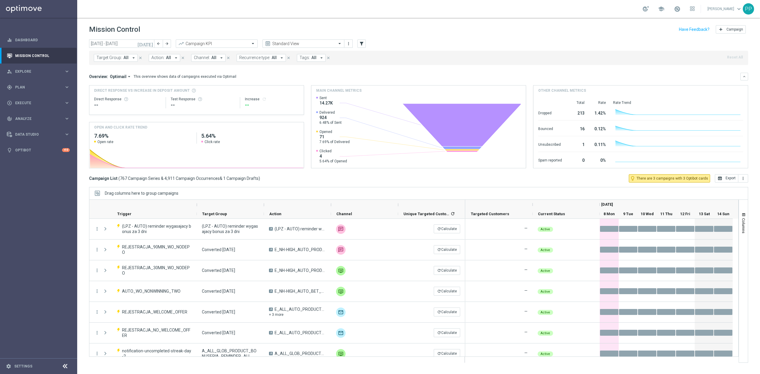
click at [120, 61] on button "Target Group: All arrow_drop_down" at bounding box center [116, 58] width 44 height 8
paste input "REA_ALL_TARGET_DEPO_CC EL MS 100% do 300 PLN_080925"
click at [138, 95] on label "REA_ALL_TARGET_DEPO_CC EL MS 100% do 300 PLN_080925" at bounding box center [149, 96] width 92 height 4
type input "REA_ALL_TARGET_DEPO_CC EL MS 100% do 300 PLN_080925"
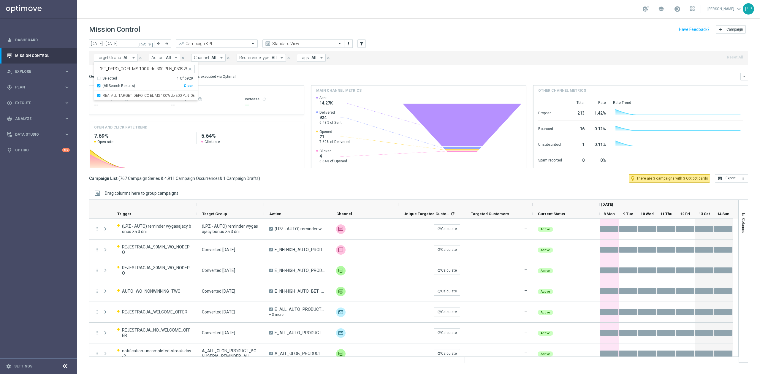
scroll to position [0, 0]
click at [271, 74] on div "Overview: Optimail arrow_drop_down This overview shows data of campaigns execut…" at bounding box center [418, 77] width 659 height 8
